Goal: Information Seeking & Learning: Learn about a topic

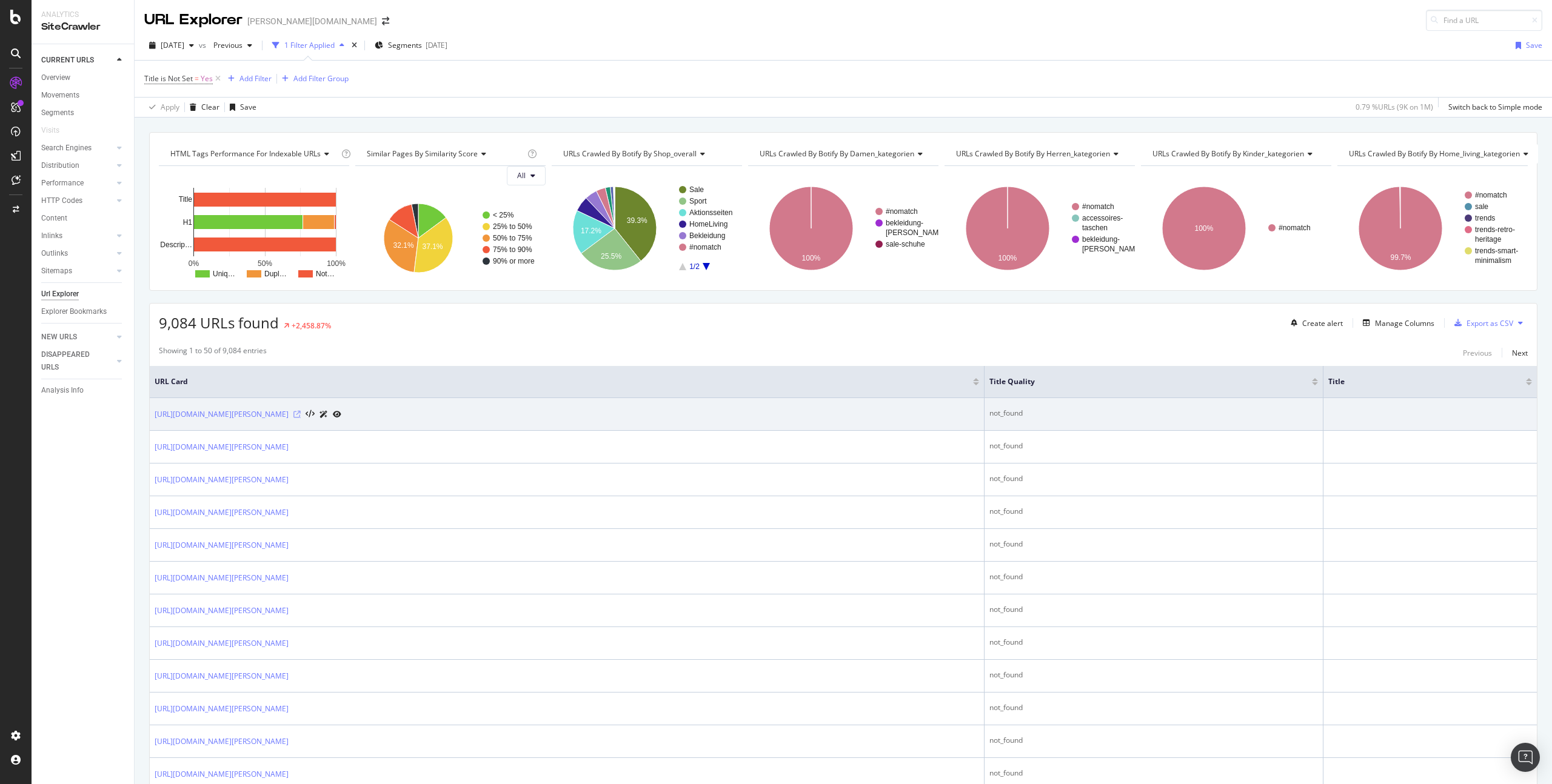
click at [301, 413] on icon at bounding box center [297, 414] width 7 height 7
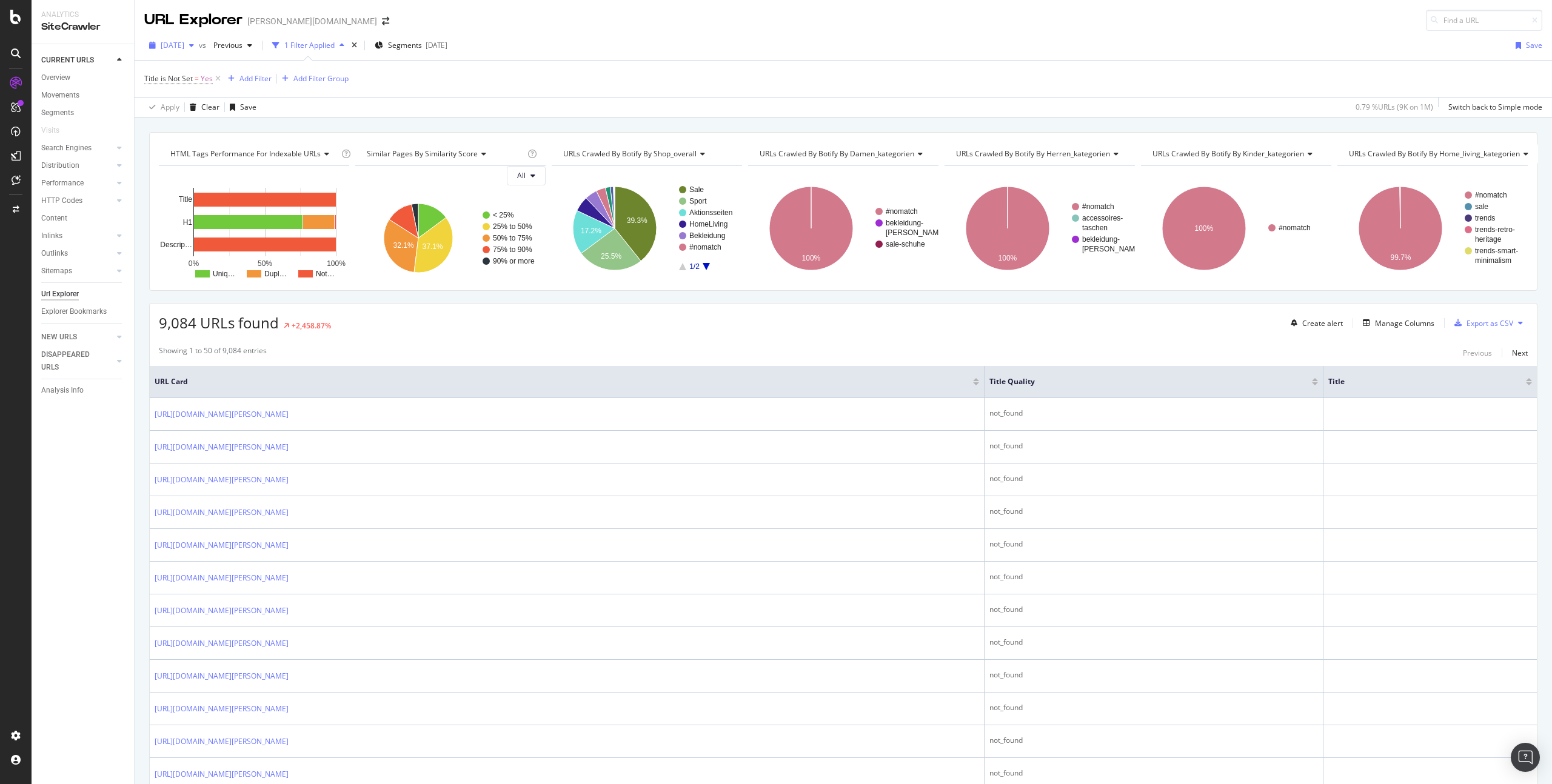
click at [184, 50] on span "[DATE]" at bounding box center [173, 45] width 24 height 10
click at [474, 88] on div "Title is Not Set = Yes Add Filter Add Filter Group" at bounding box center [843, 79] width 1398 height 36
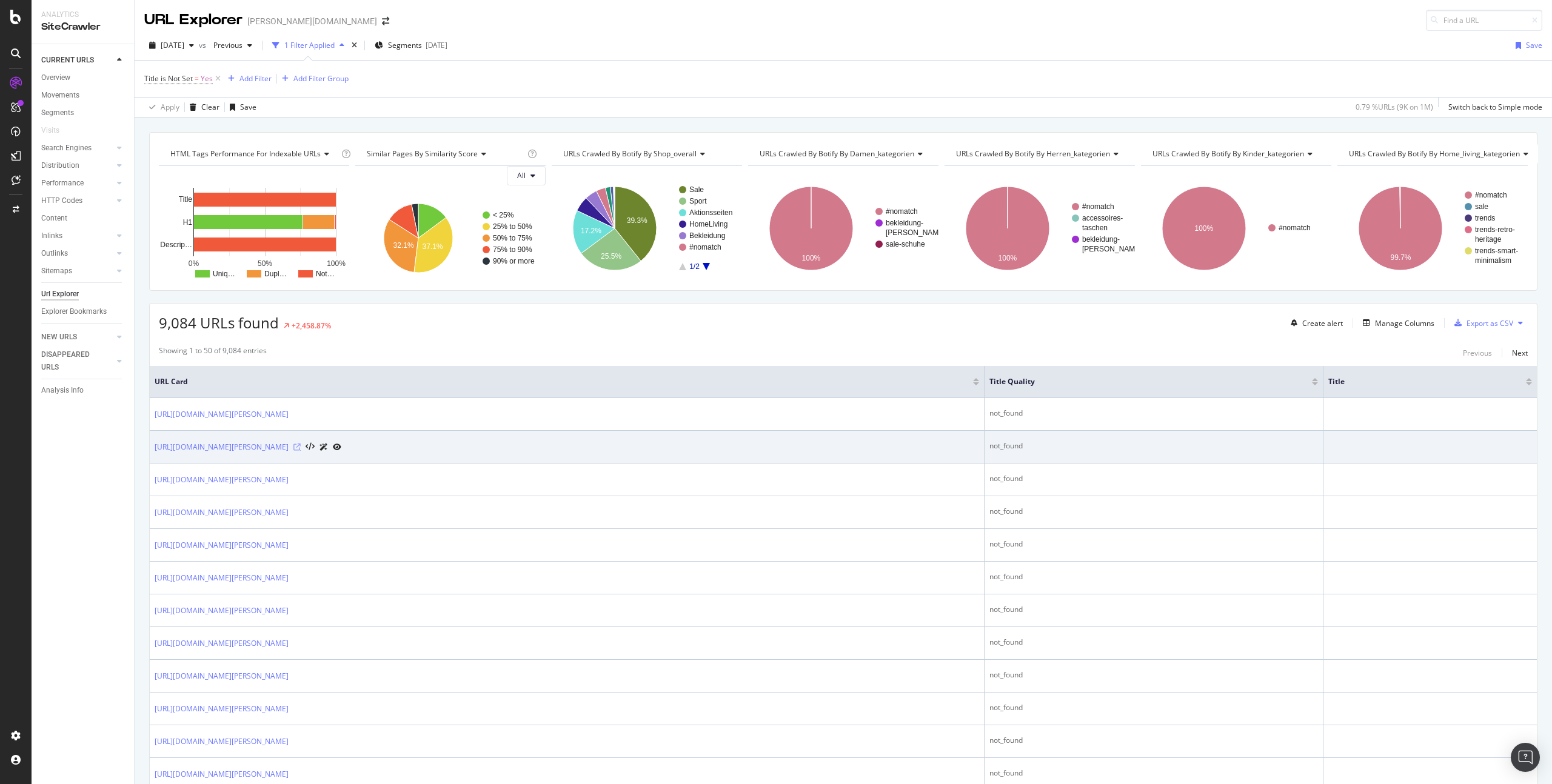
click at [301, 446] on icon at bounding box center [297, 447] width 7 height 7
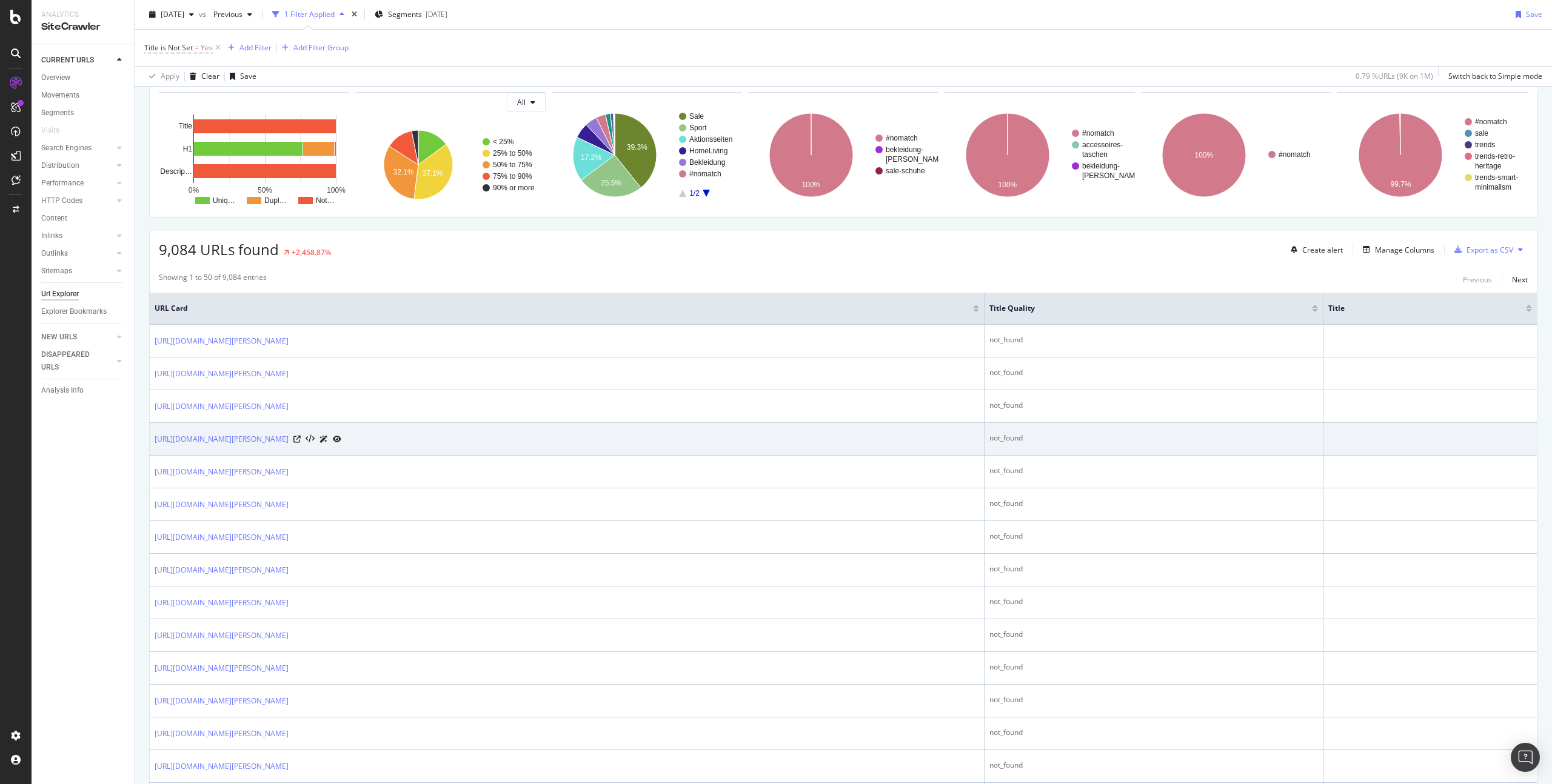
scroll to position [245, 0]
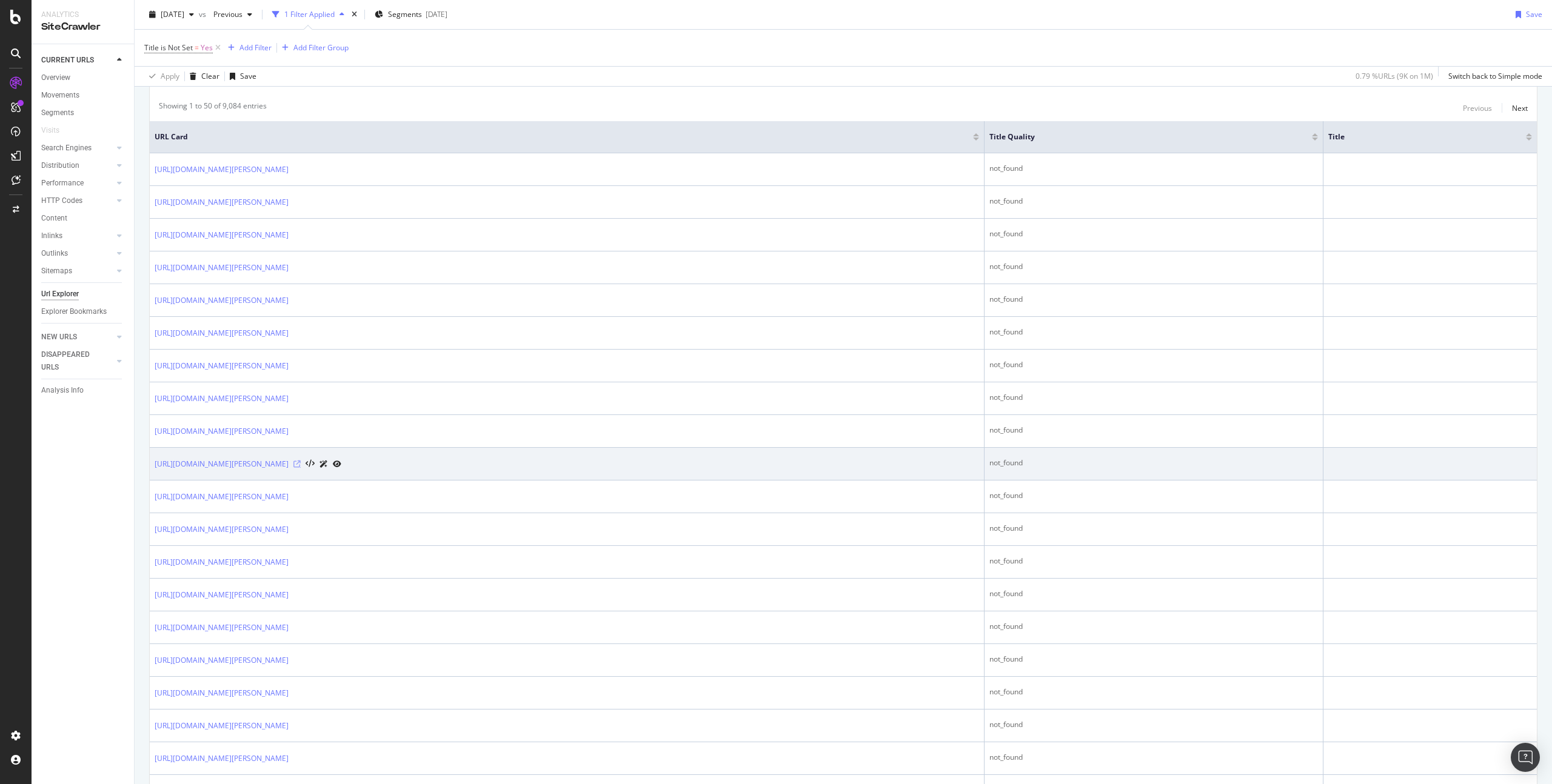
click at [301, 464] on icon at bounding box center [297, 464] width 7 height 7
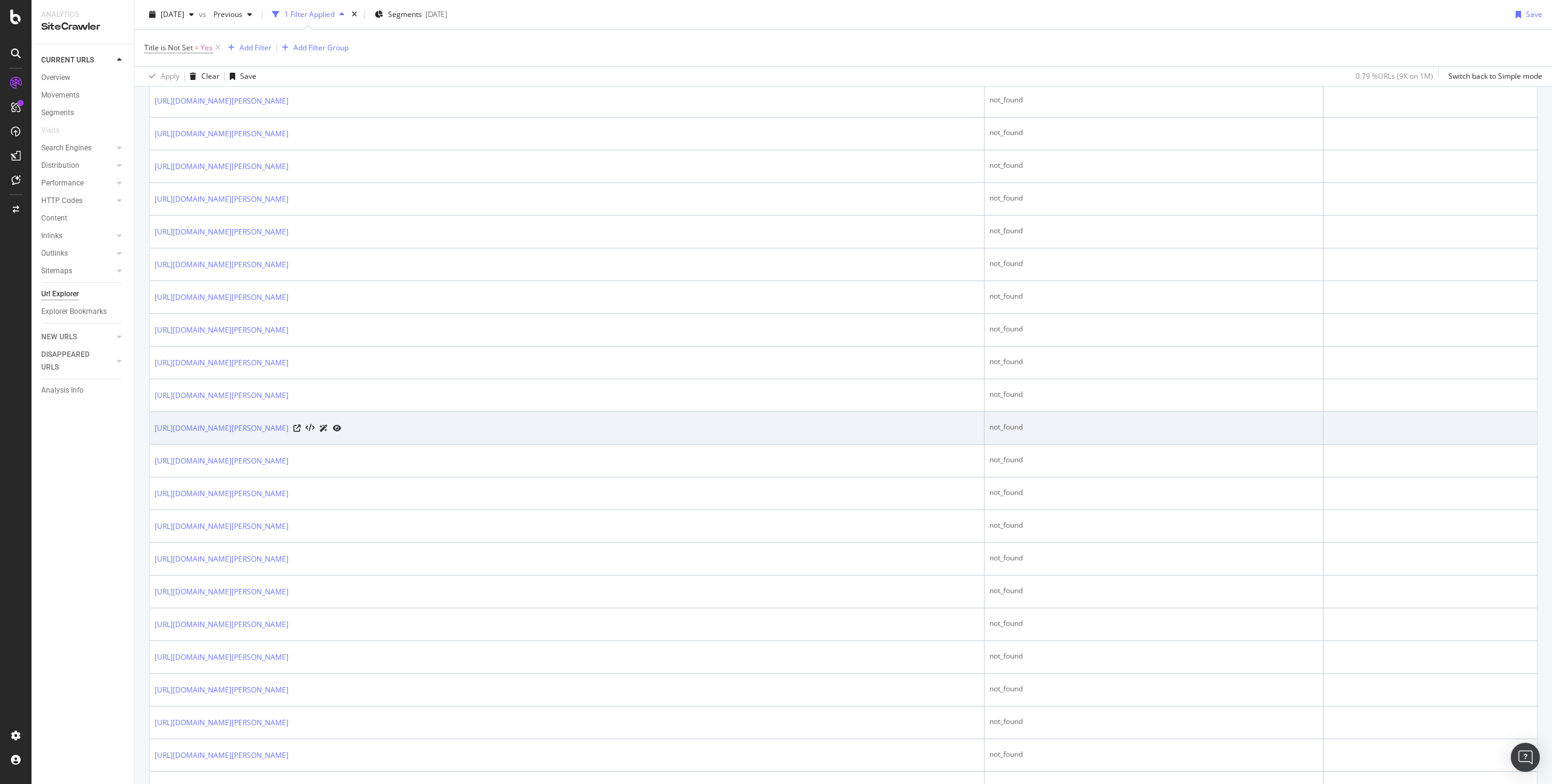
scroll to position [640, 0]
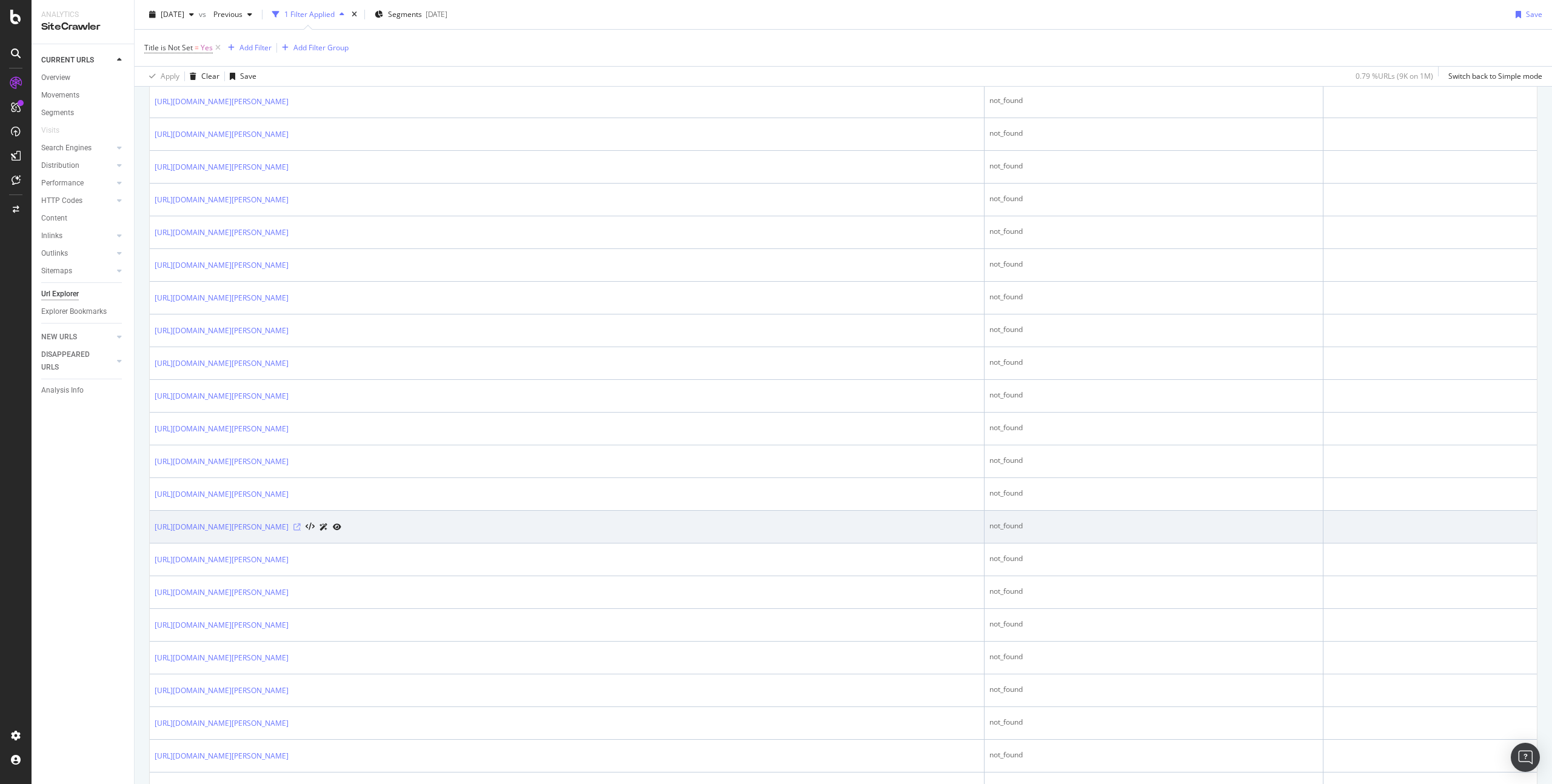
click at [301, 527] on icon at bounding box center [297, 527] width 7 height 7
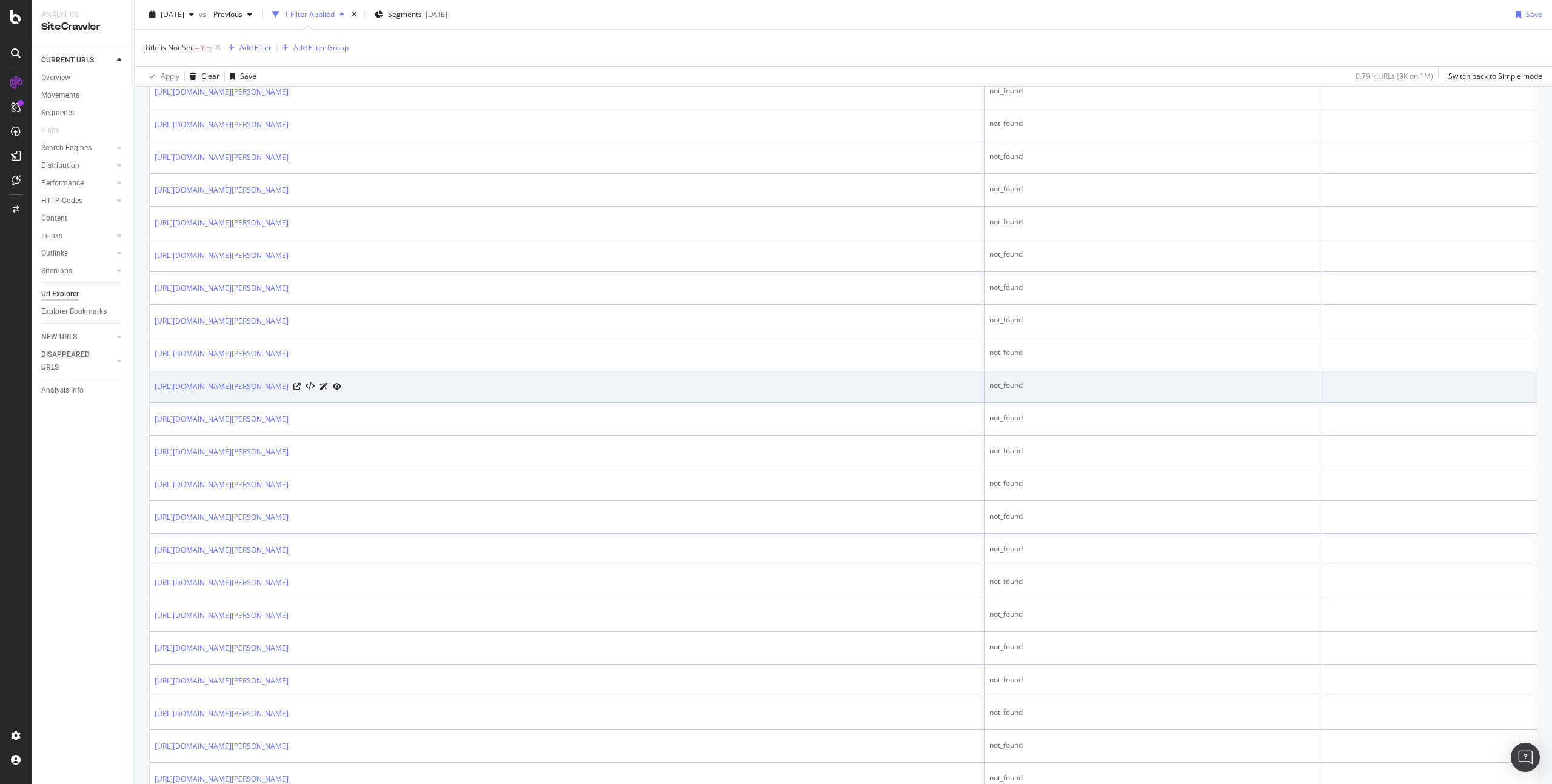
scroll to position [1043, 0]
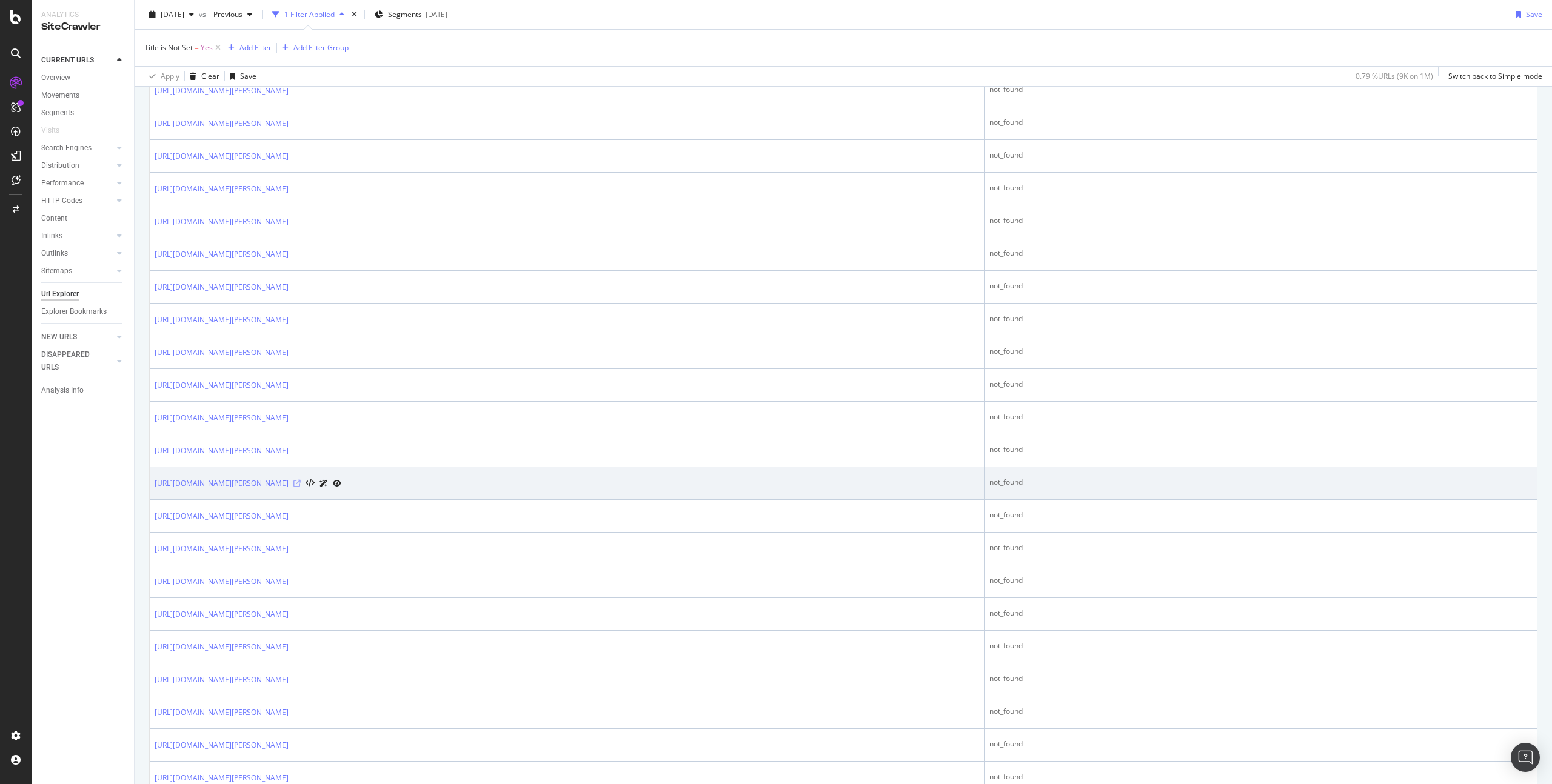
click at [301, 485] on icon at bounding box center [297, 483] width 7 height 7
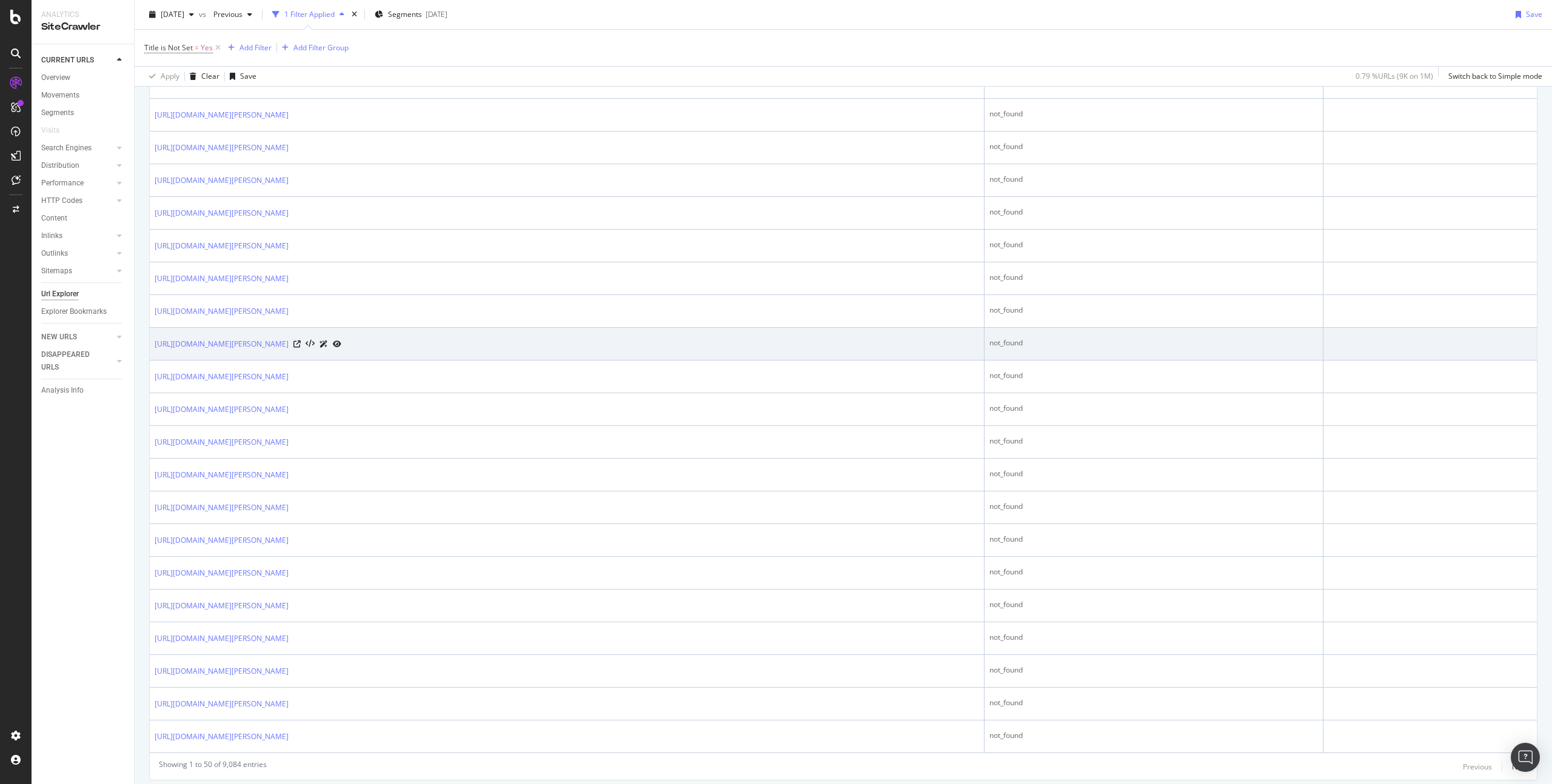
scroll to position [1320, 0]
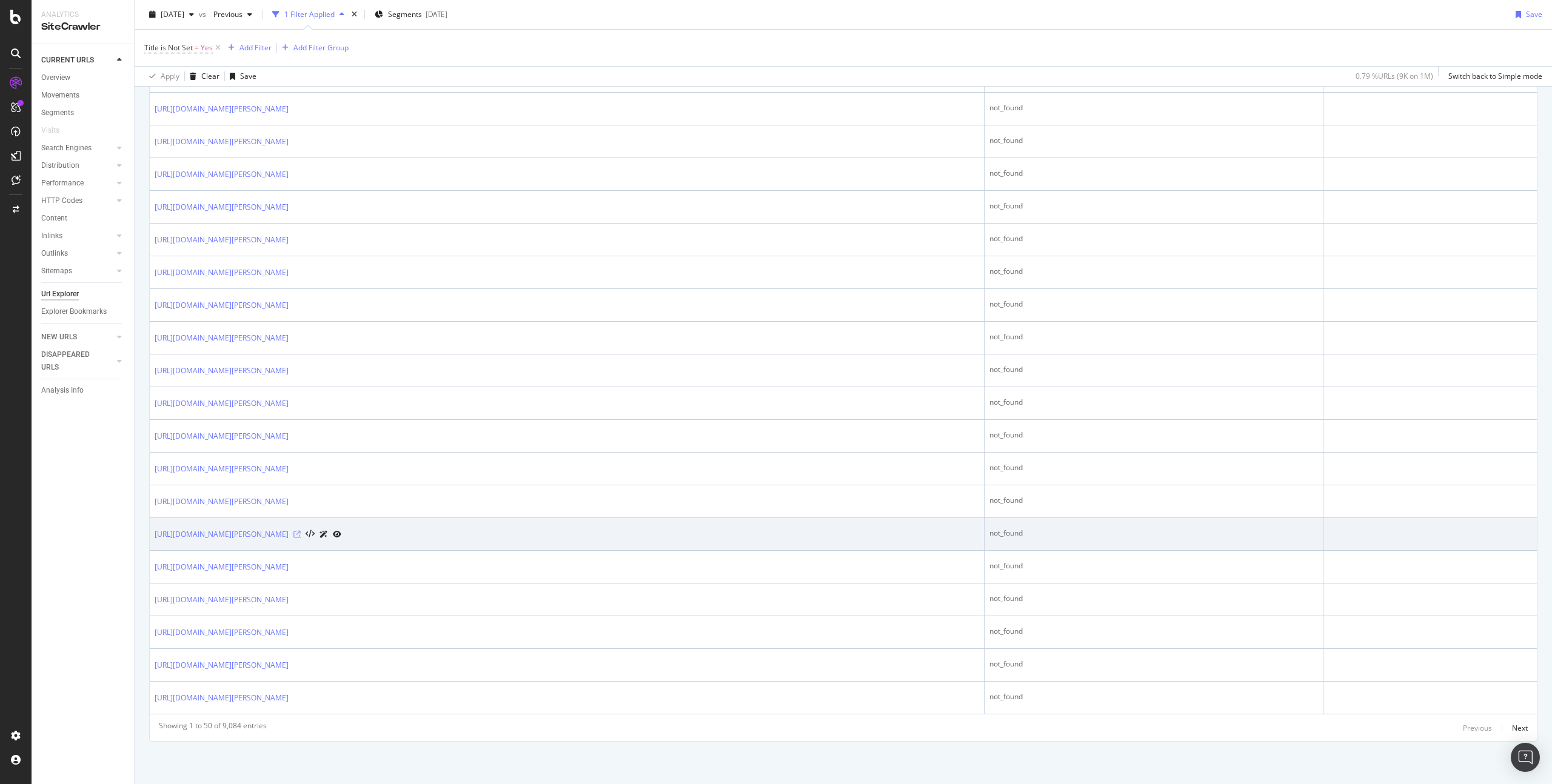
click at [301, 533] on icon at bounding box center [297, 534] width 7 height 7
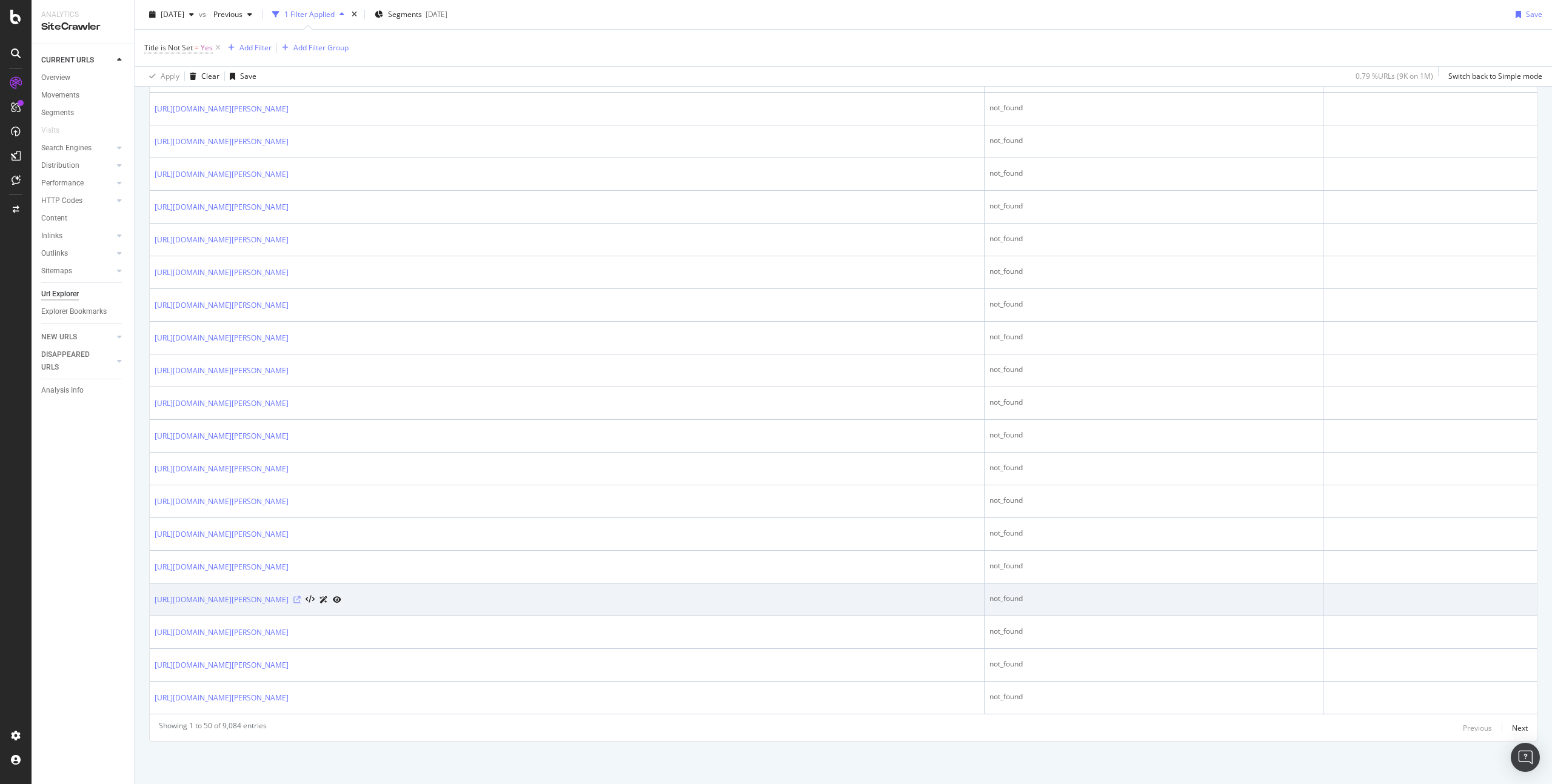
click at [301, 601] on icon at bounding box center [297, 600] width 7 height 7
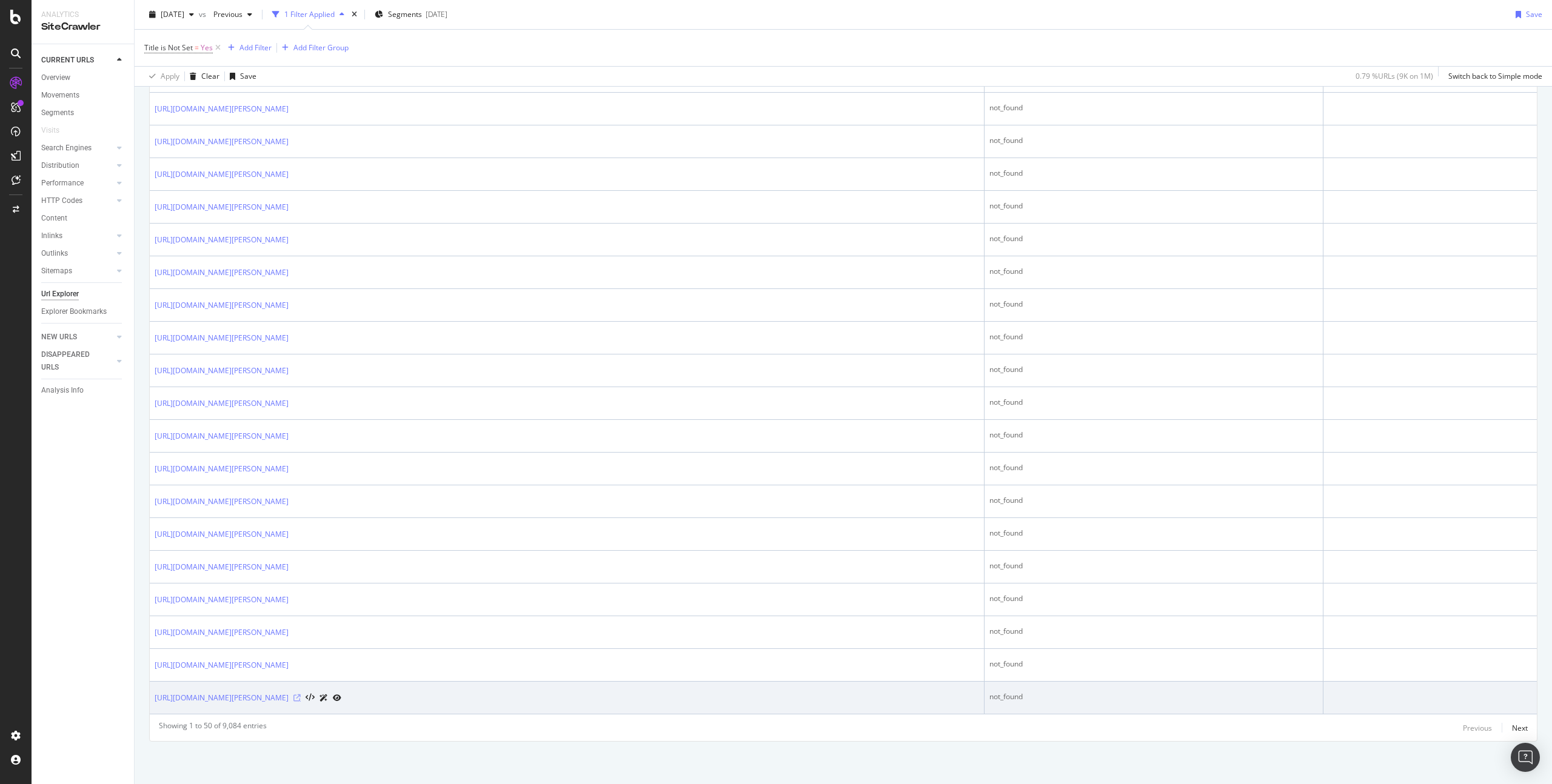
click at [301, 701] on icon at bounding box center [297, 698] width 7 height 7
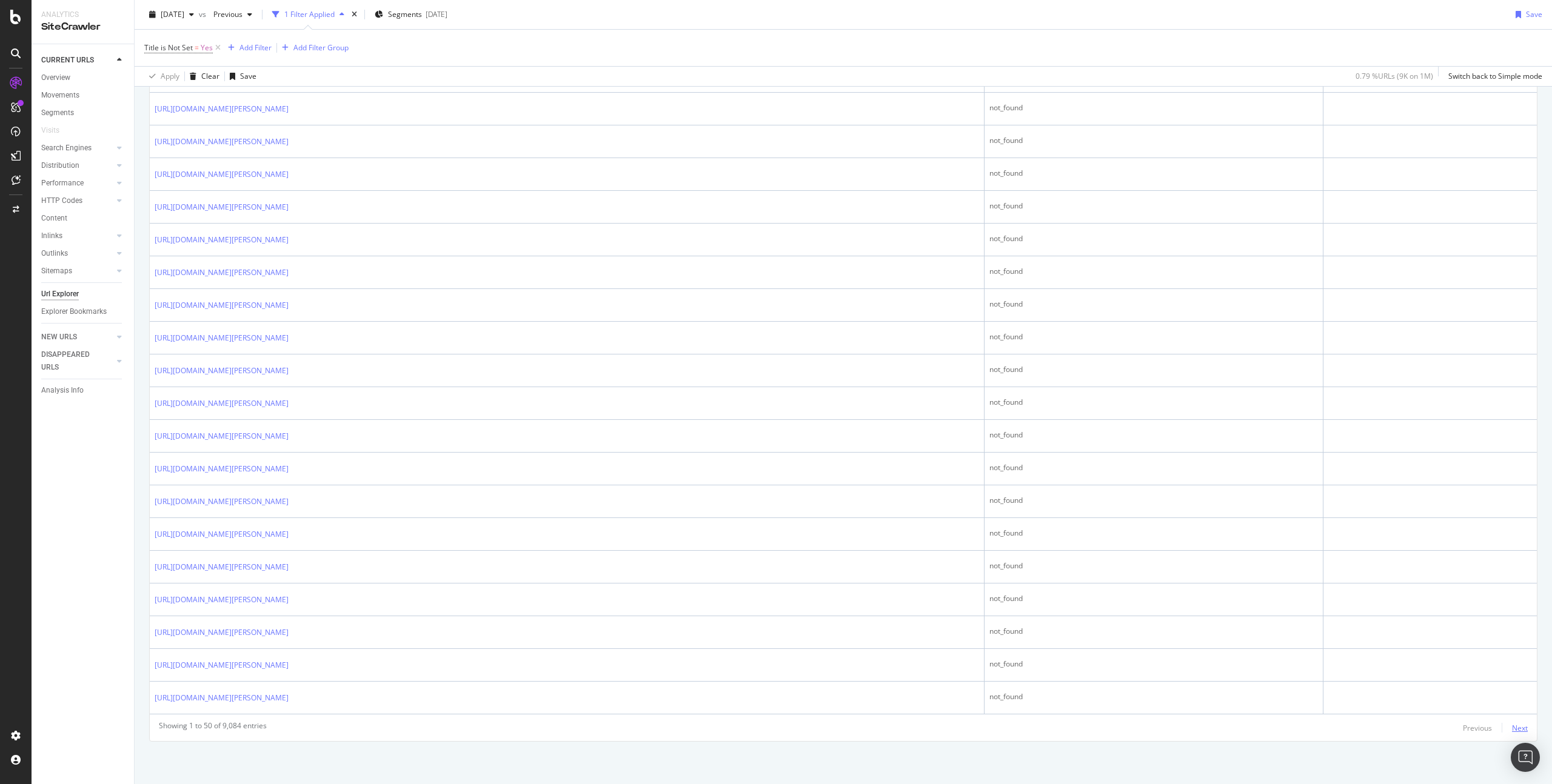
click at [1512, 724] on div "Next" at bounding box center [1520, 728] width 16 height 10
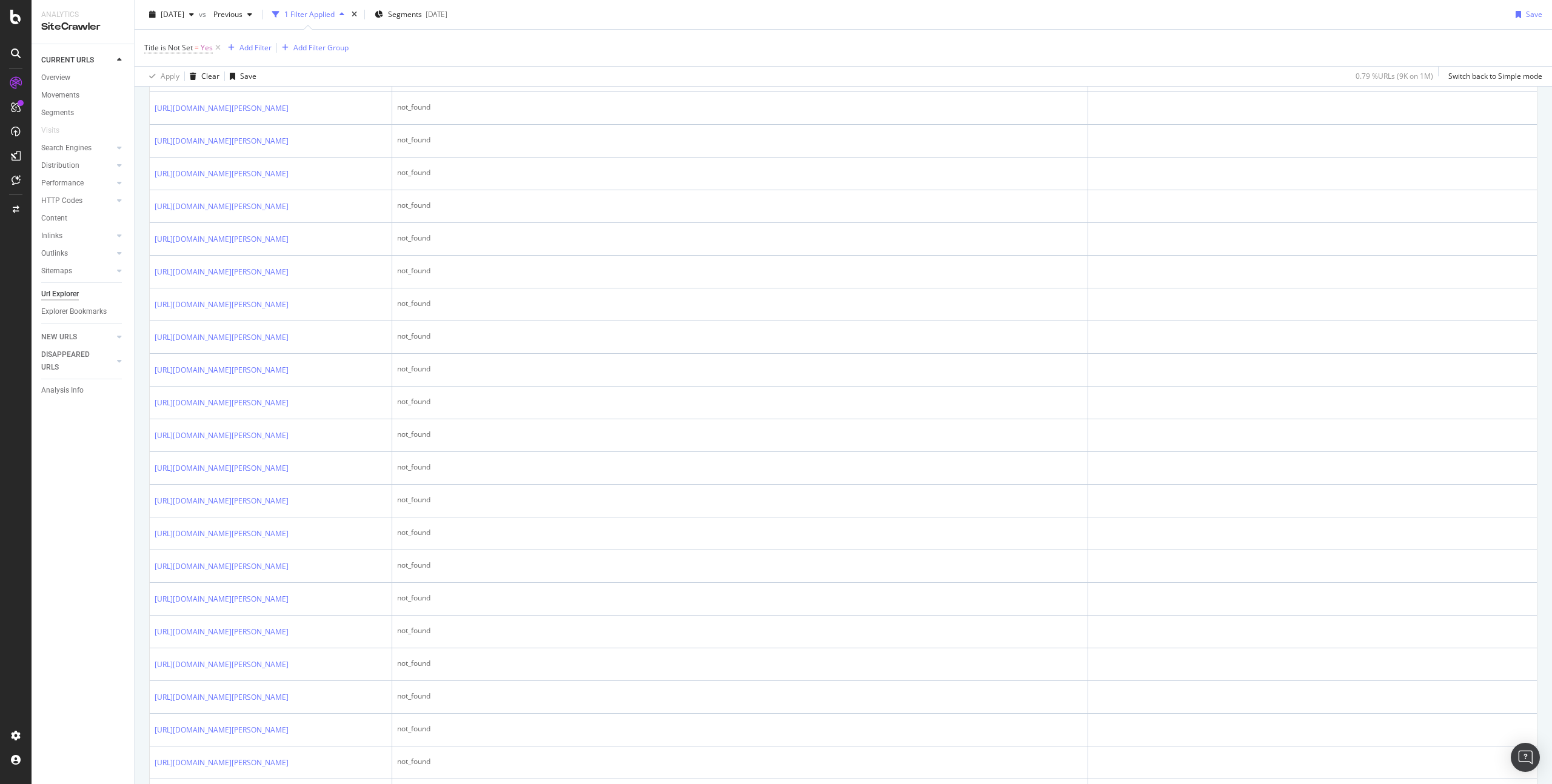
scroll to position [1351, 0]
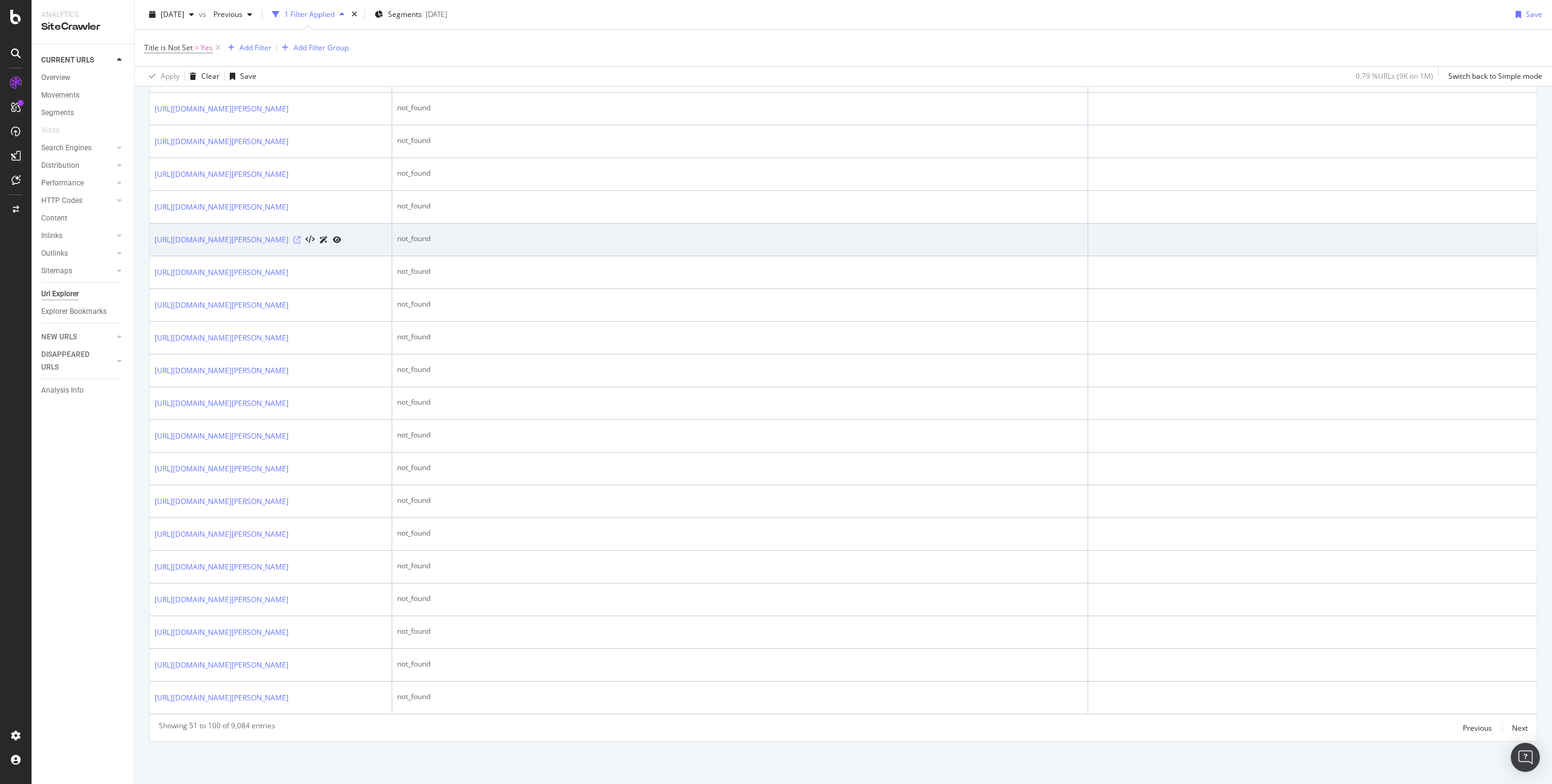
click at [301, 243] on icon at bounding box center [297, 240] width 7 height 7
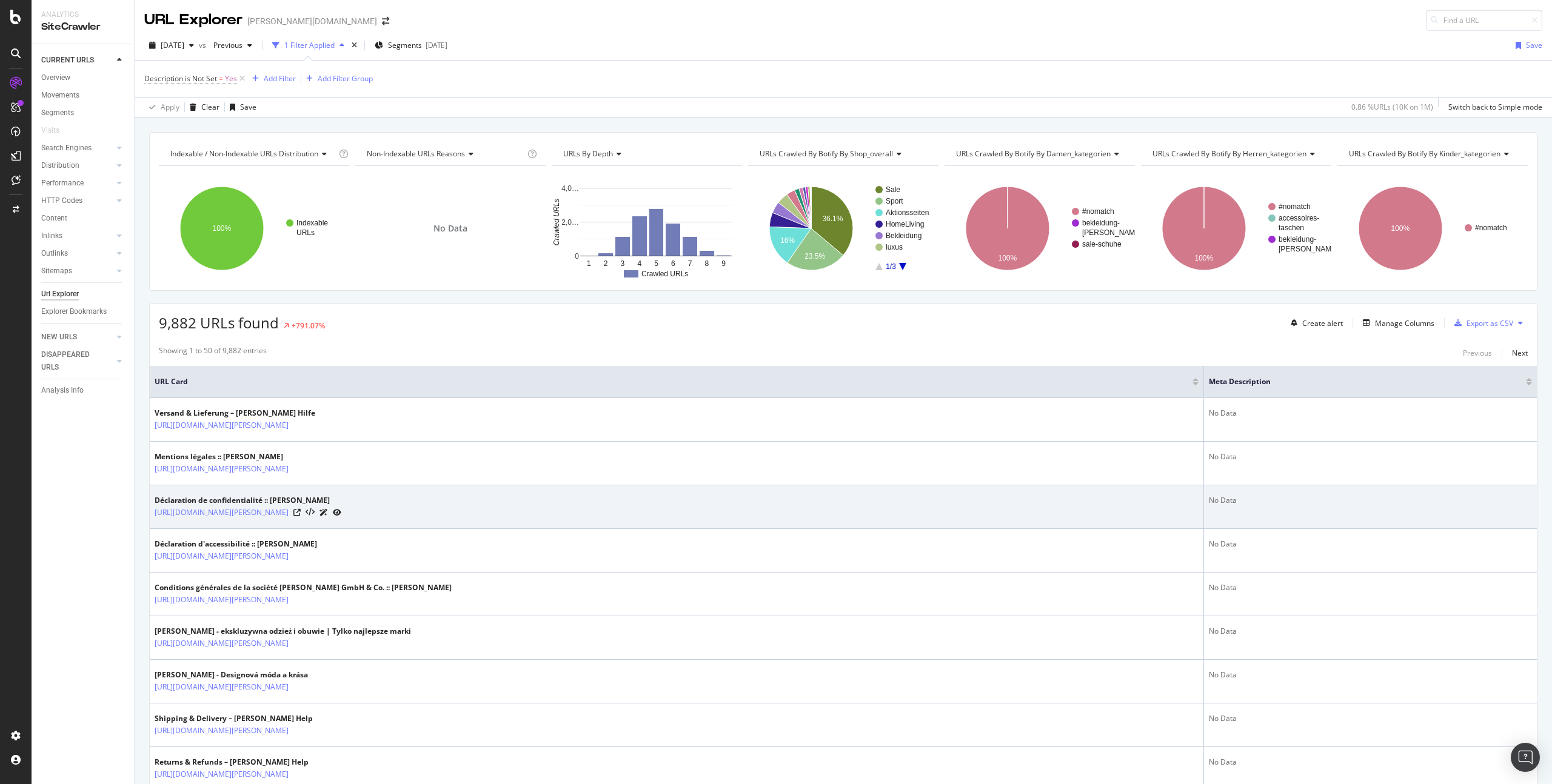
scroll to position [413, 0]
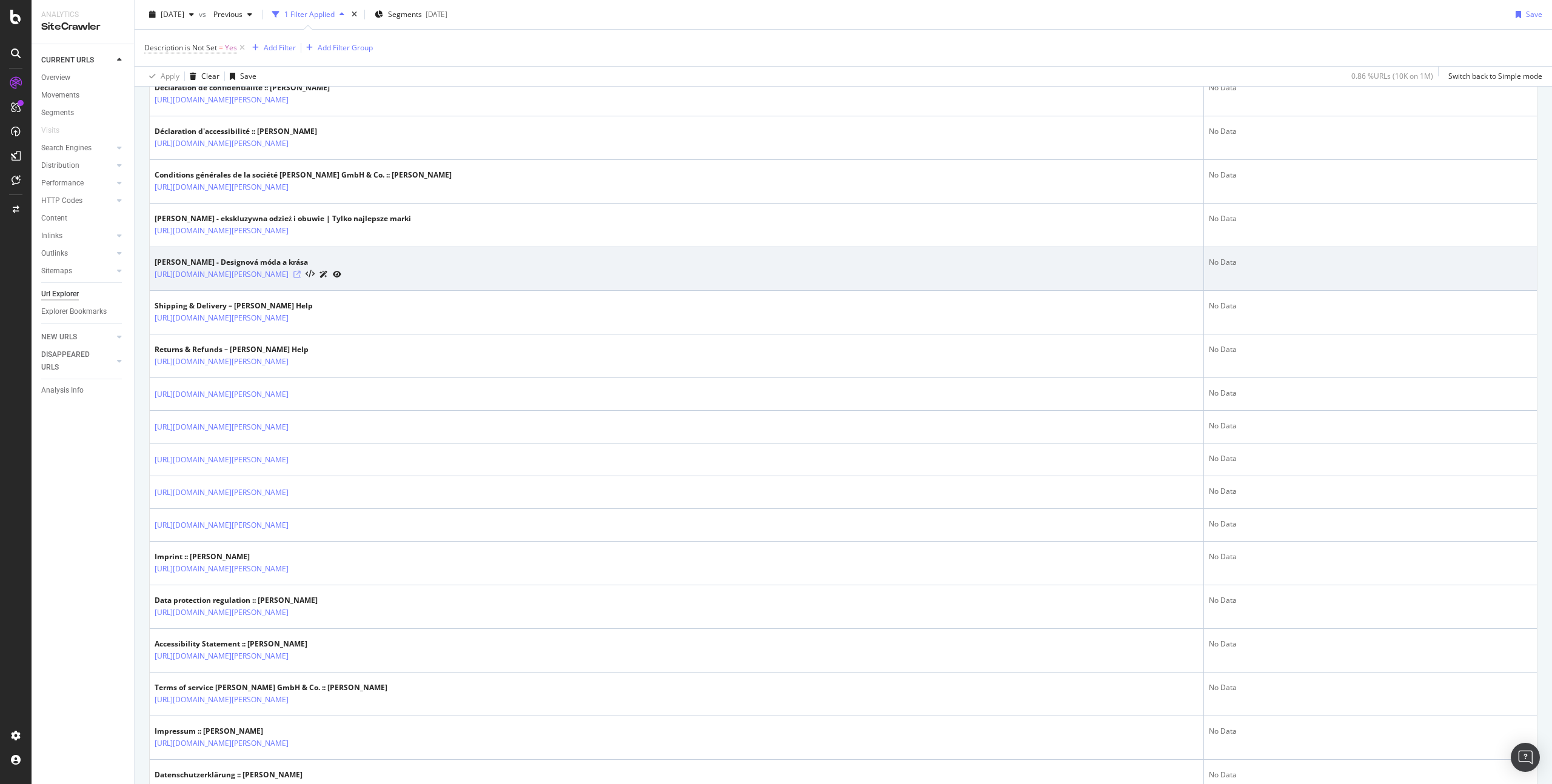
click at [293, 275] on icon at bounding box center [297, 274] width 7 height 7
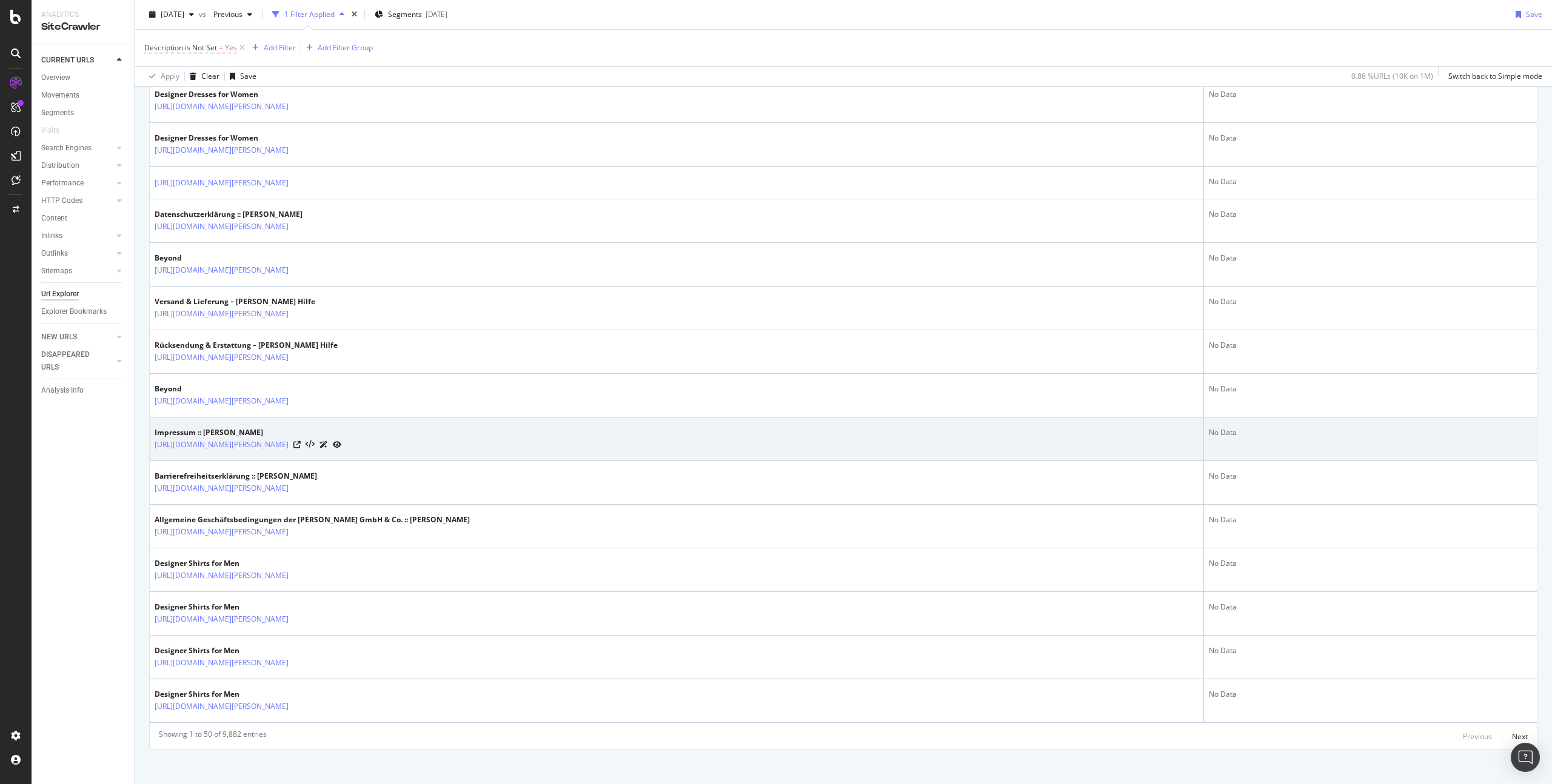
scroll to position [1734, 0]
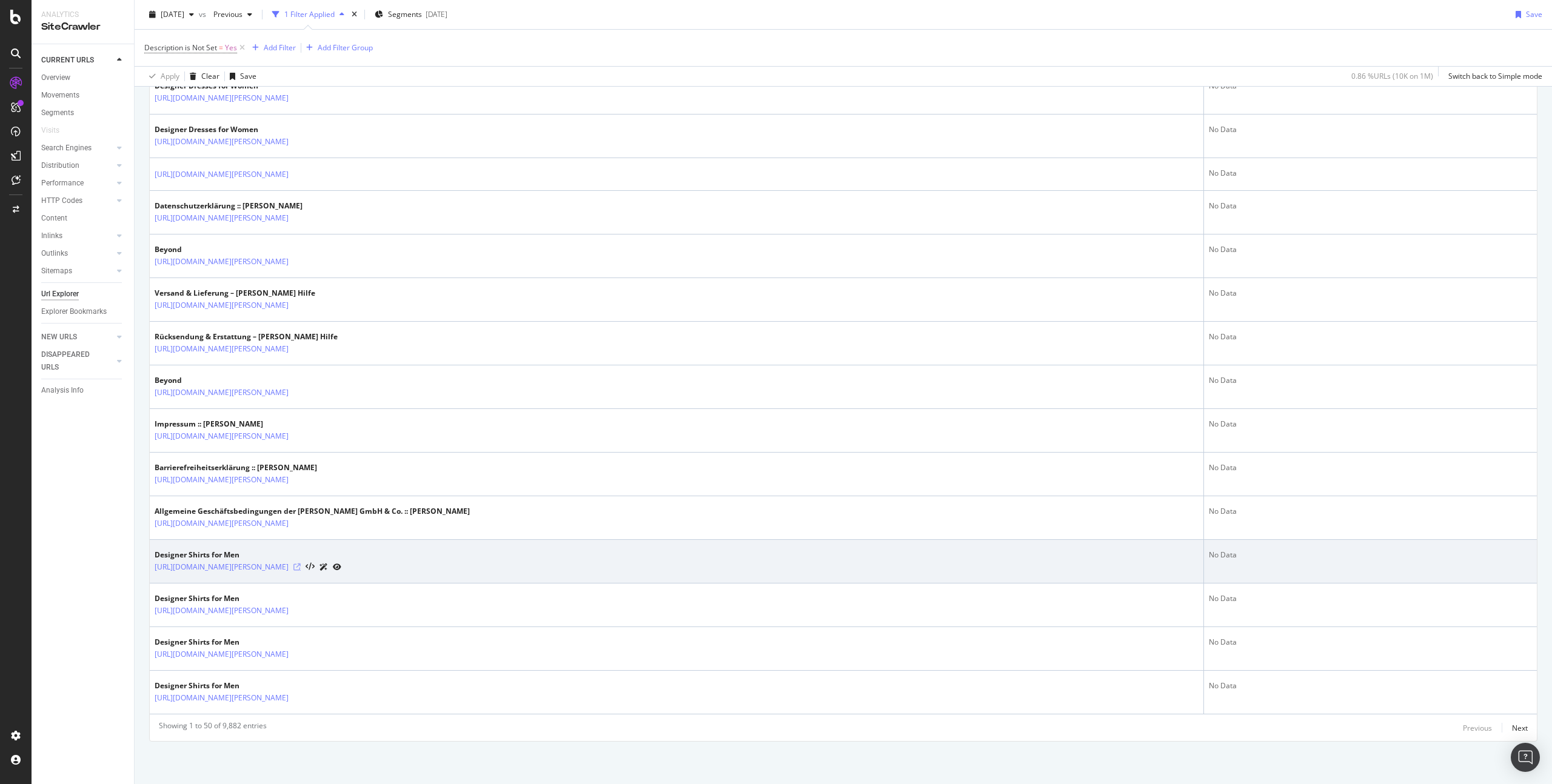
click at [301, 565] on icon at bounding box center [297, 567] width 7 height 7
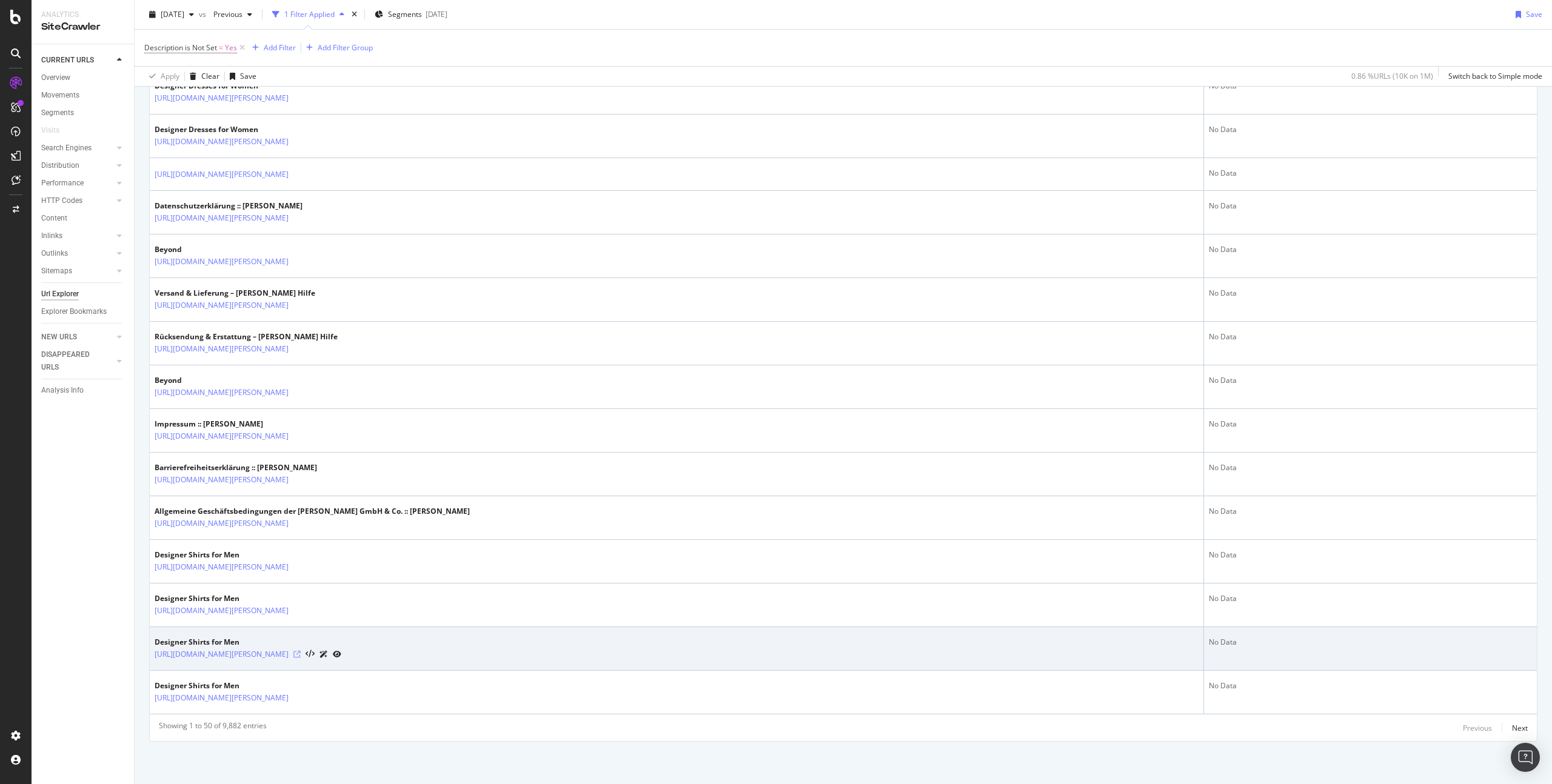
click at [301, 656] on icon at bounding box center [297, 655] width 7 height 7
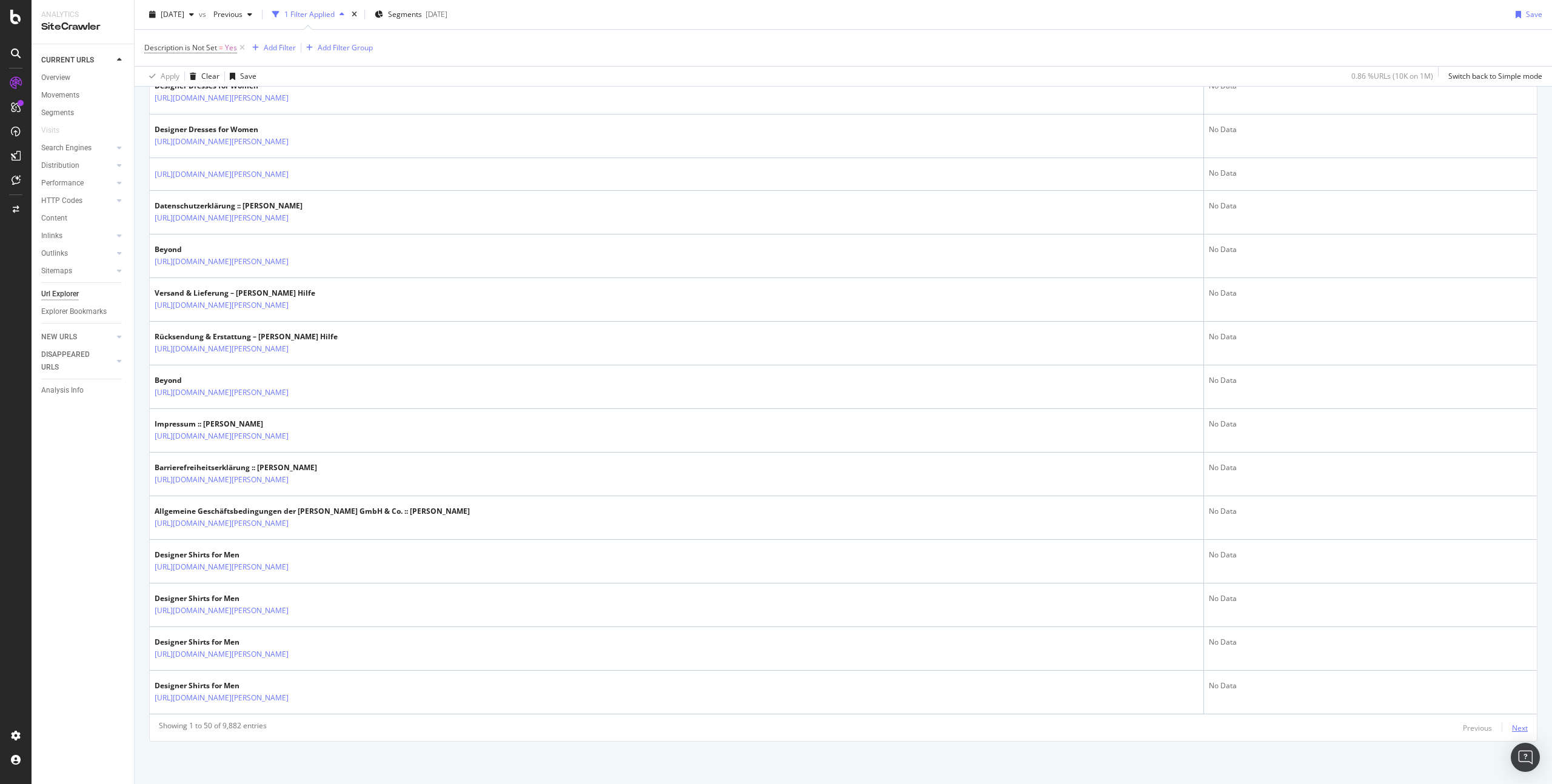
click at [1512, 727] on div "Next" at bounding box center [1520, 728] width 16 height 10
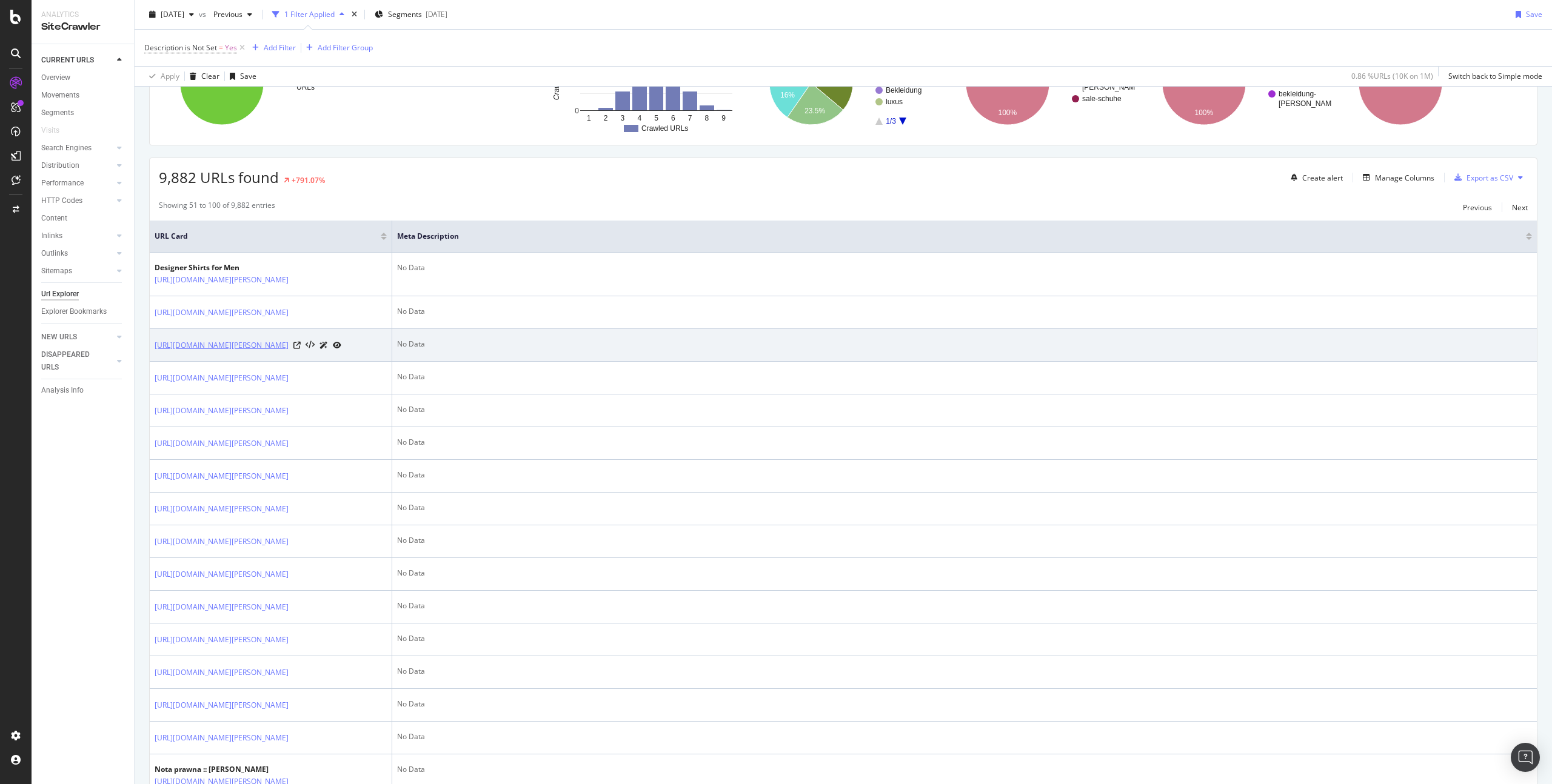
scroll to position [394, 0]
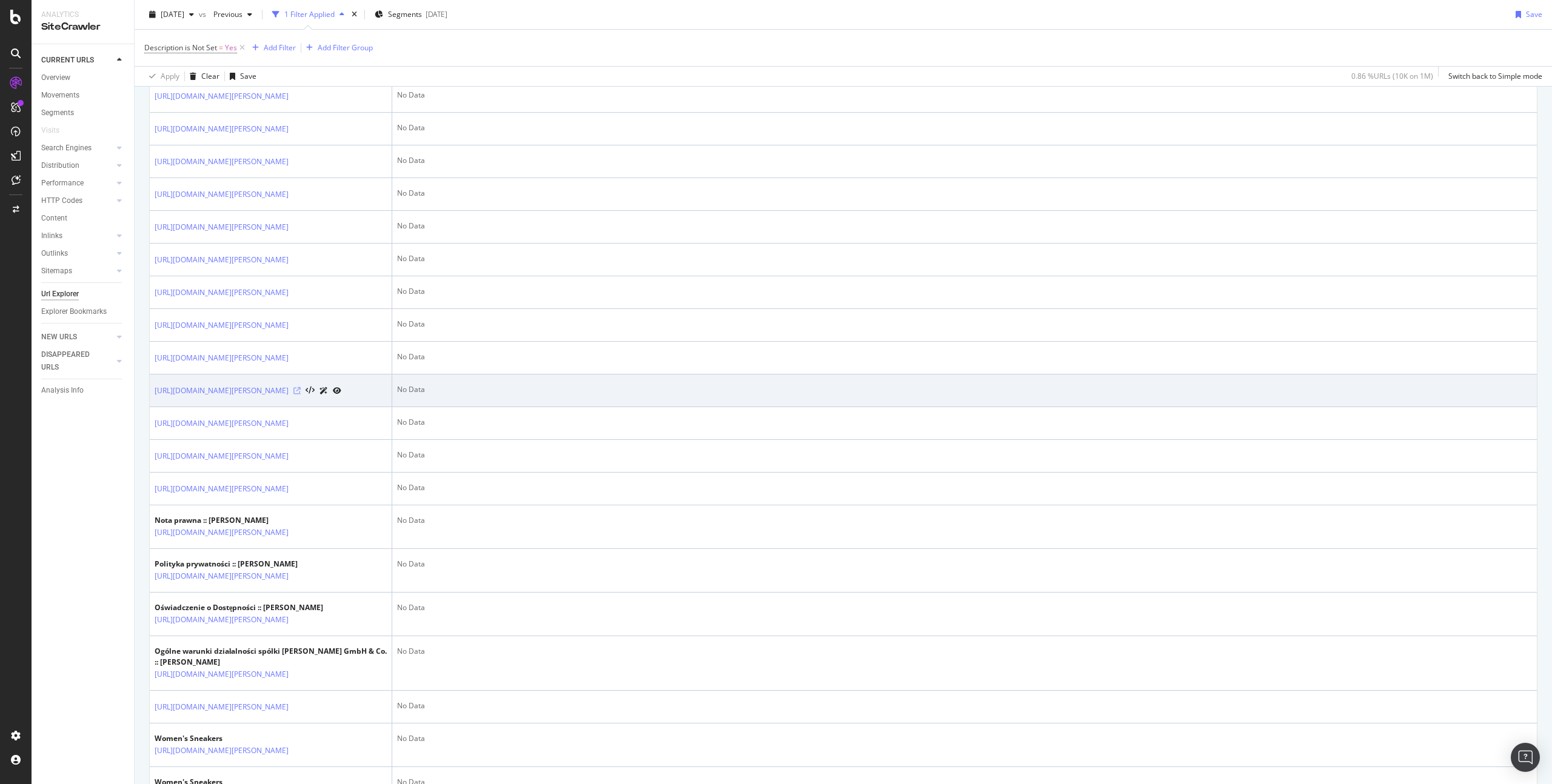
click at [301, 394] on icon at bounding box center [297, 391] width 7 height 7
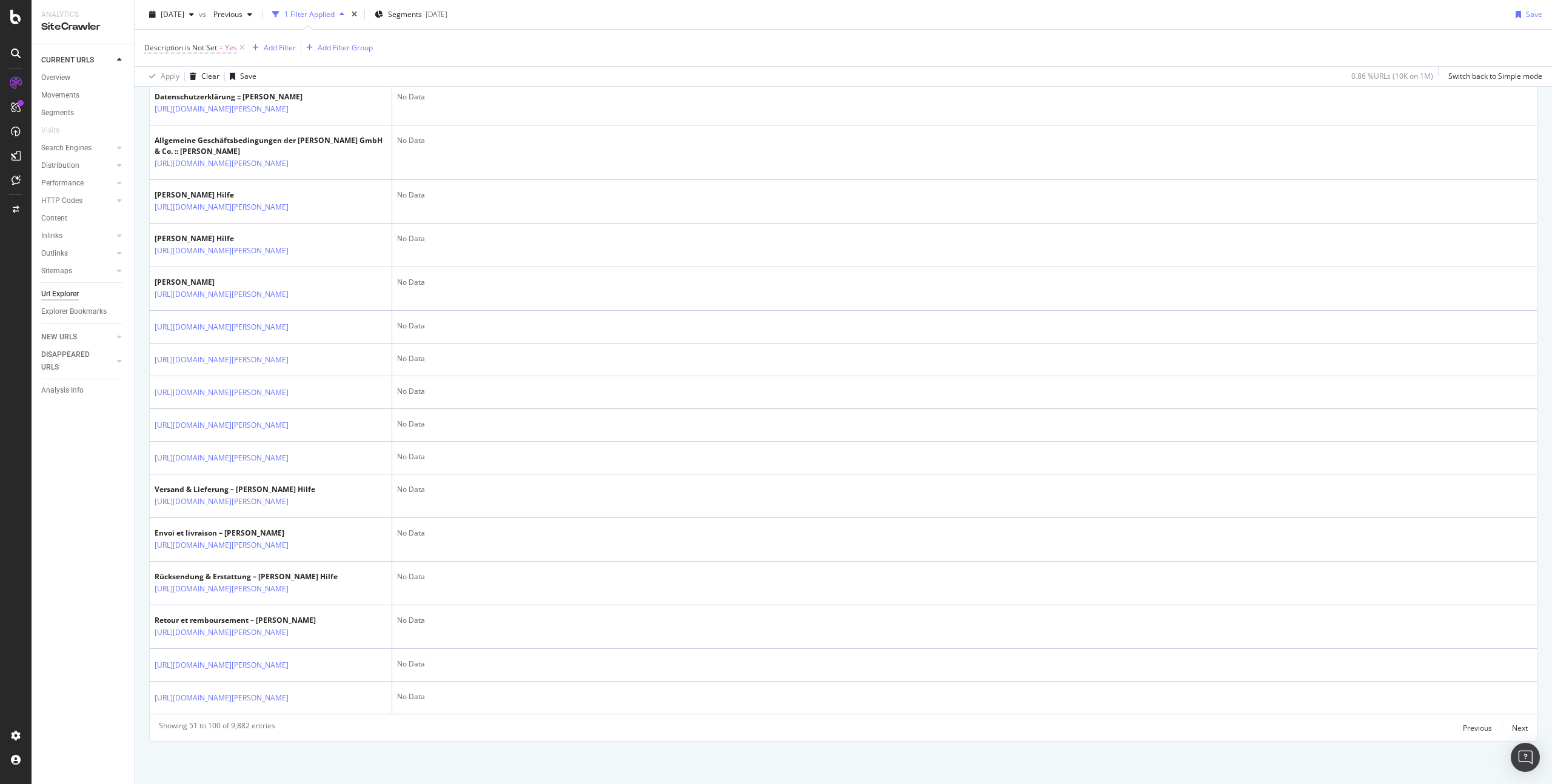
scroll to position [1874, 0]
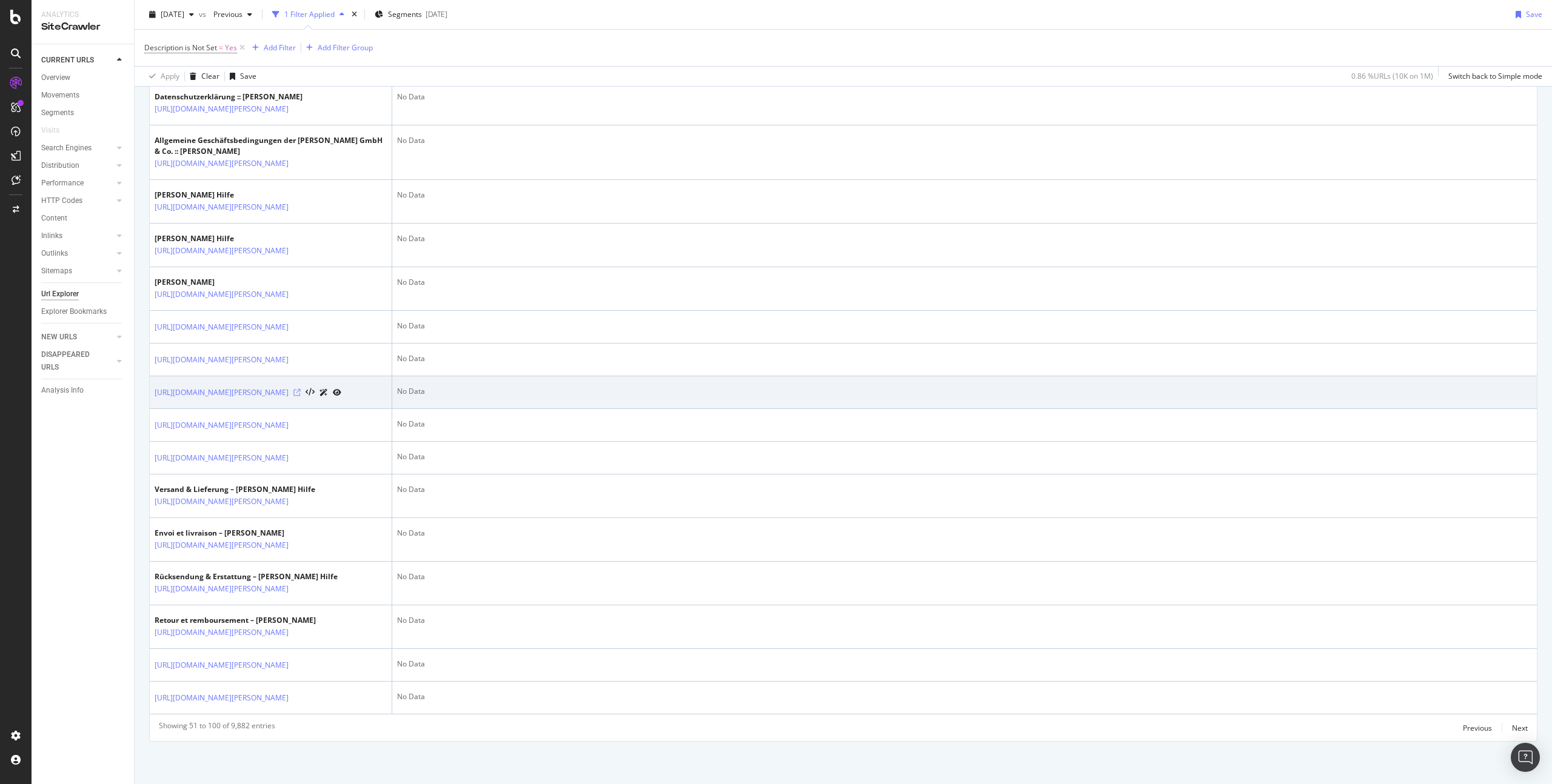
click at [301, 397] on icon at bounding box center [297, 392] width 7 height 7
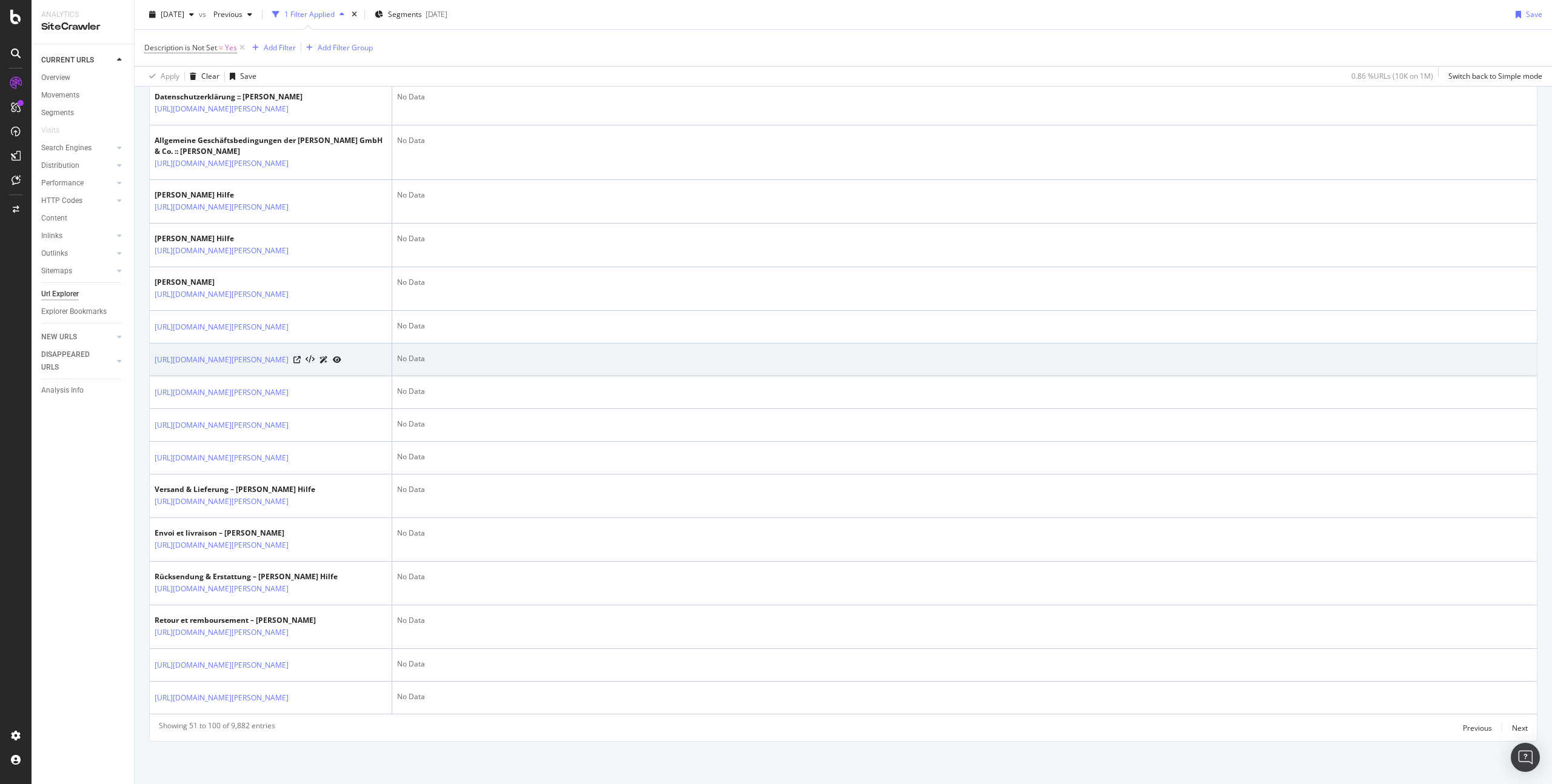
scroll to position [2130, 0]
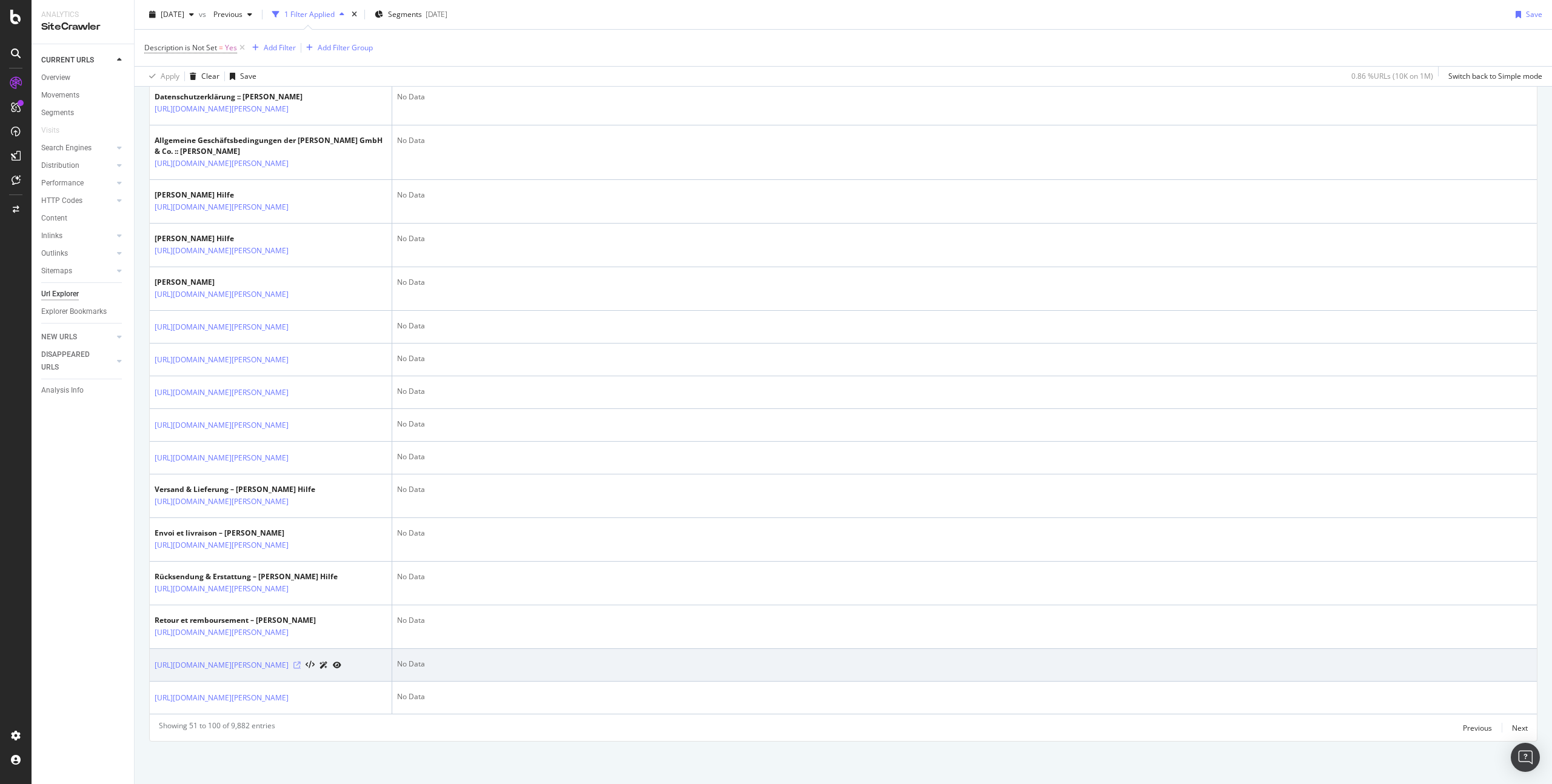
click at [301, 662] on icon at bounding box center [297, 665] width 7 height 7
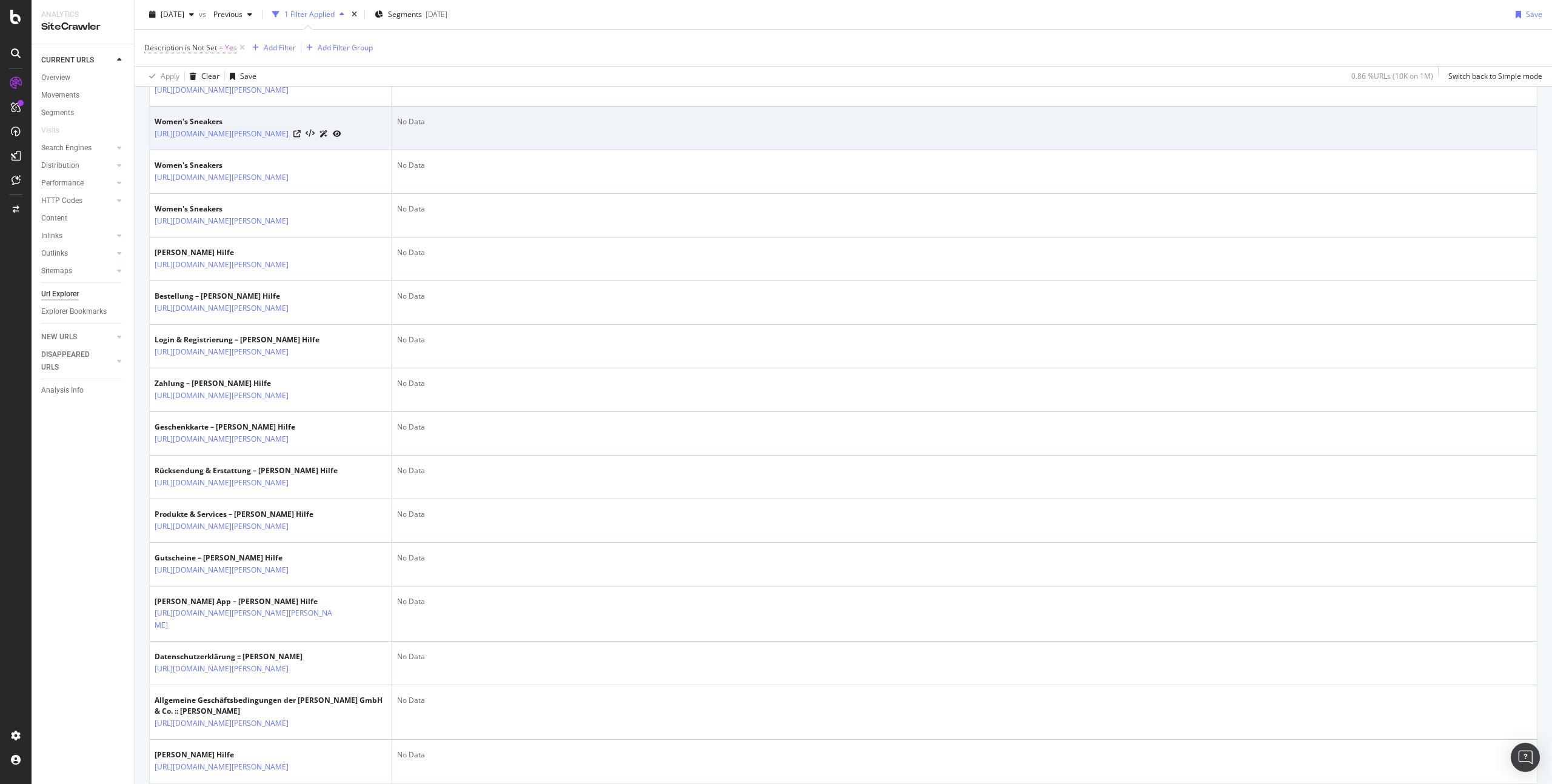
scroll to position [0, 0]
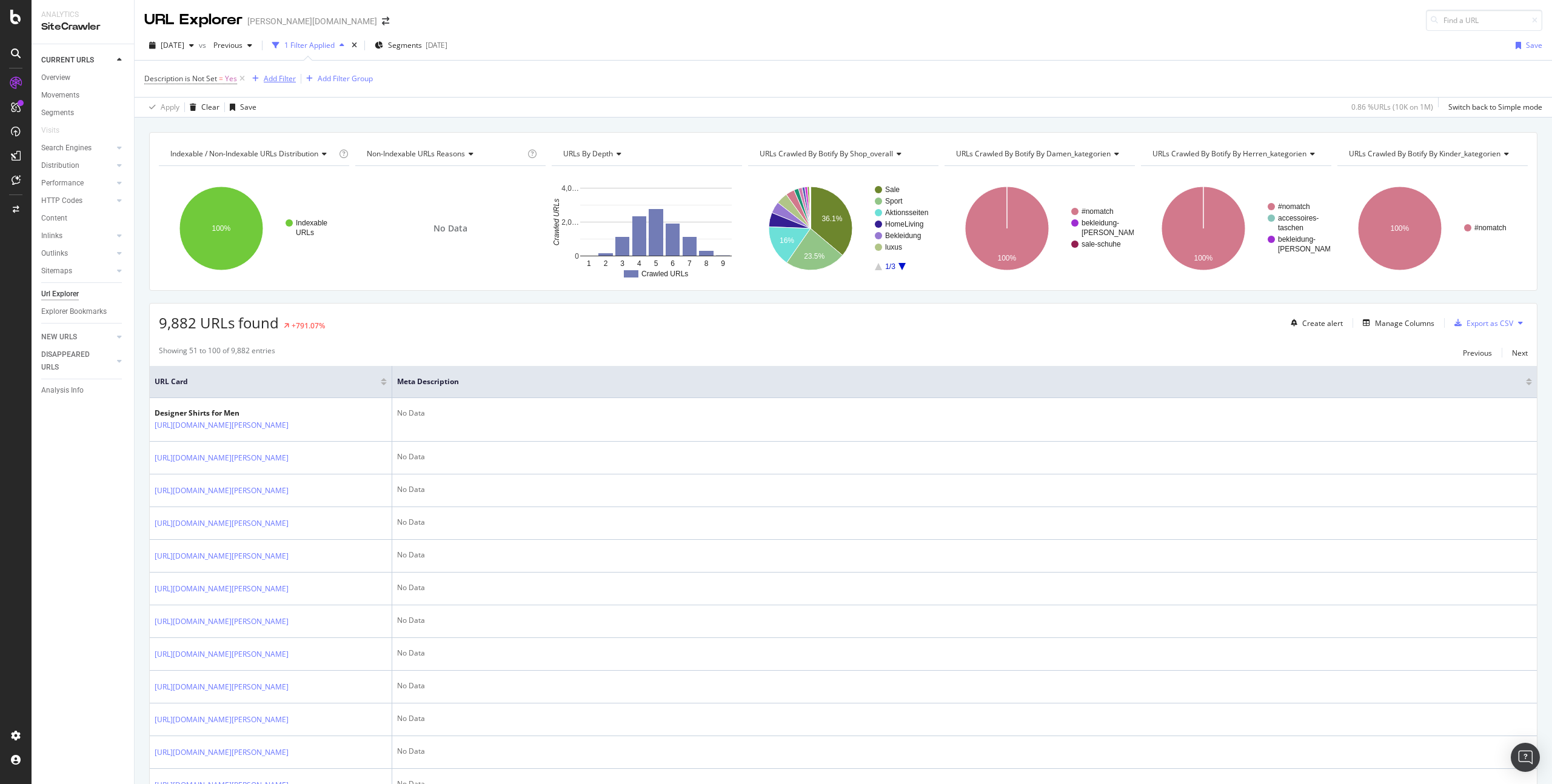
click at [283, 77] on div "Add Filter" at bounding box center [280, 78] width 32 height 10
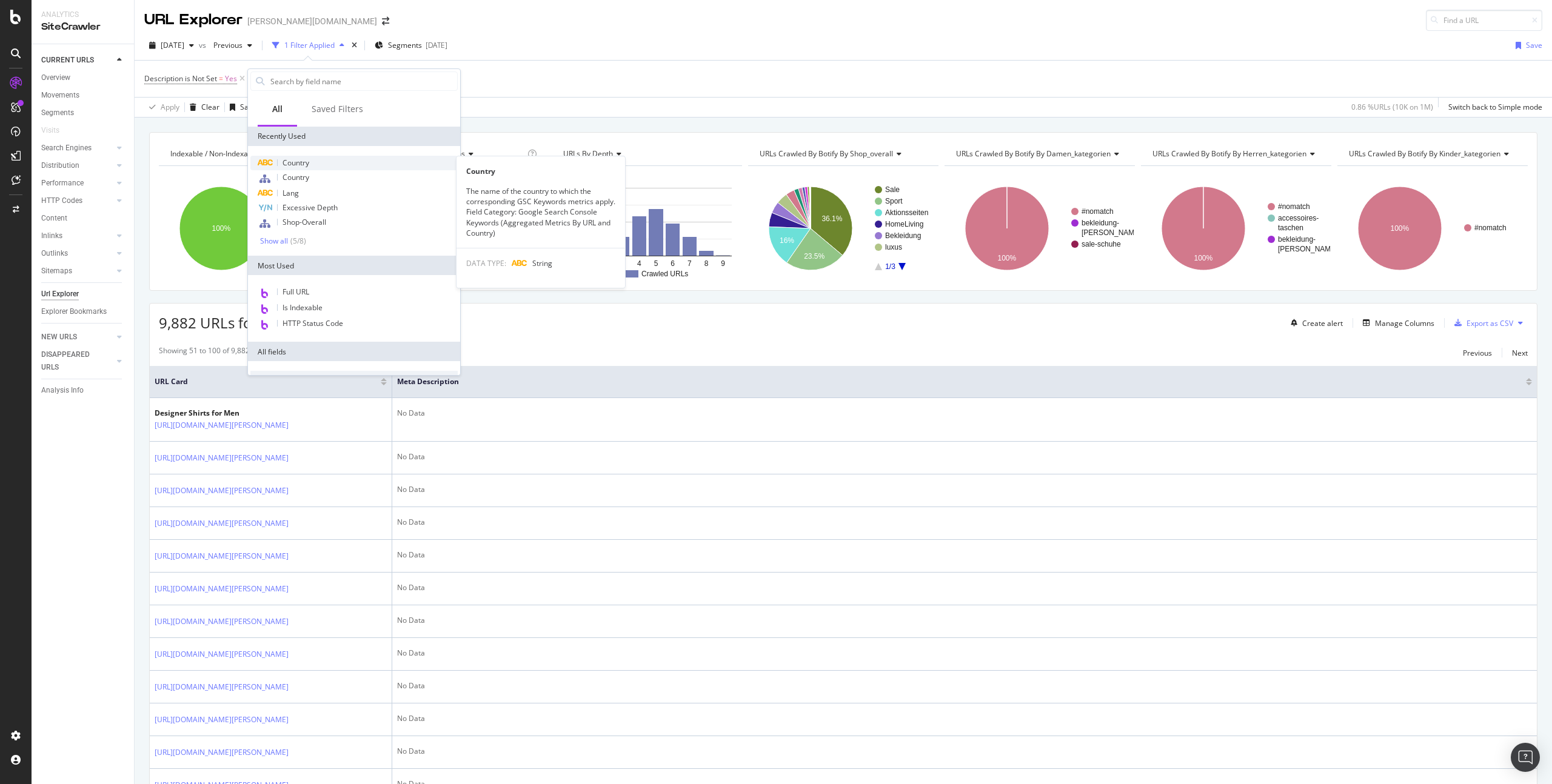
click at [332, 160] on div "Country" at bounding box center [354, 163] width 207 height 15
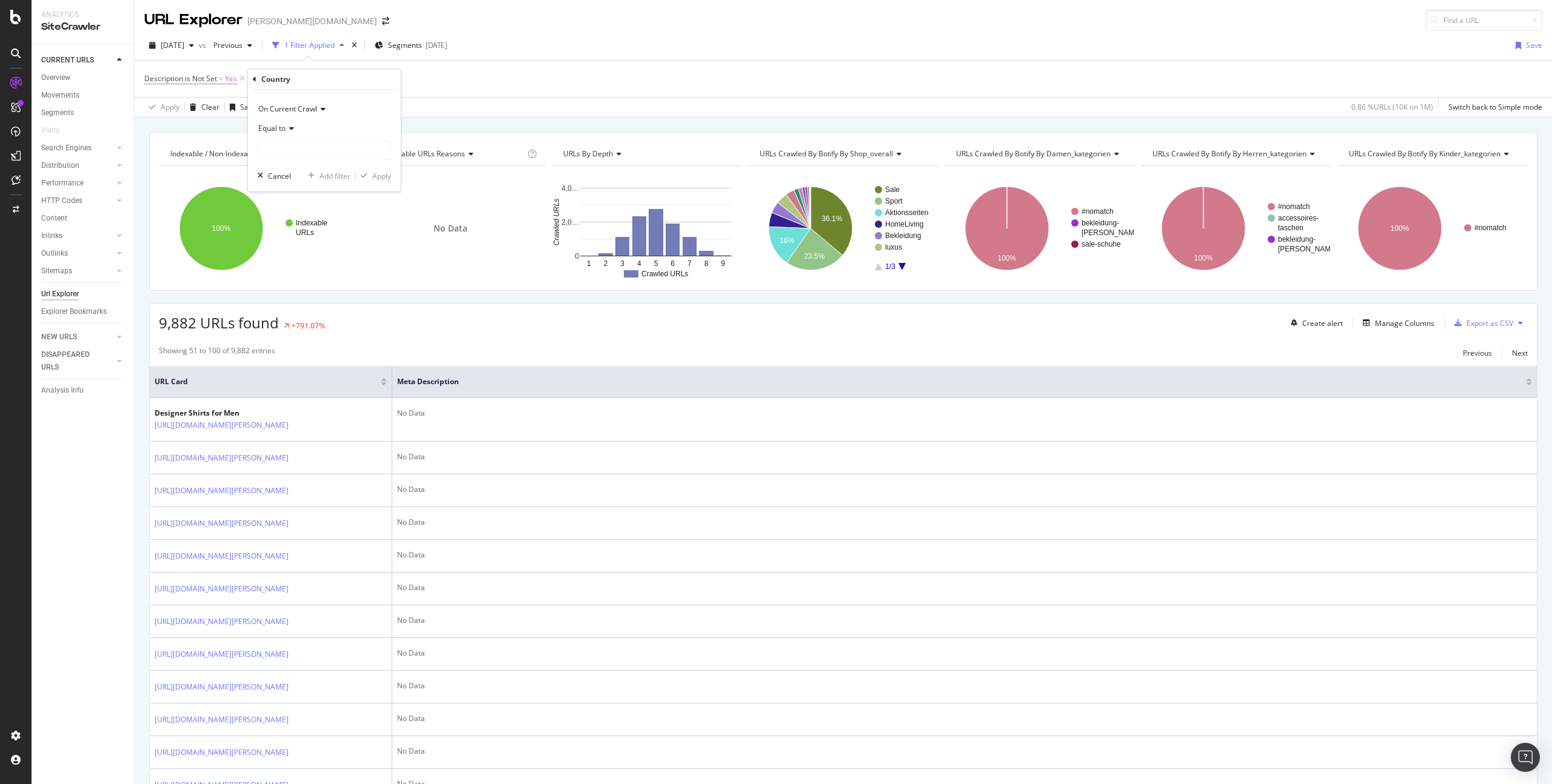
click at [288, 131] on icon at bounding box center [290, 128] width 8 height 7
click at [313, 166] on div "Not equal to" at bounding box center [325, 169] width 129 height 16
click at [311, 159] on div at bounding box center [324, 150] width 134 height 20
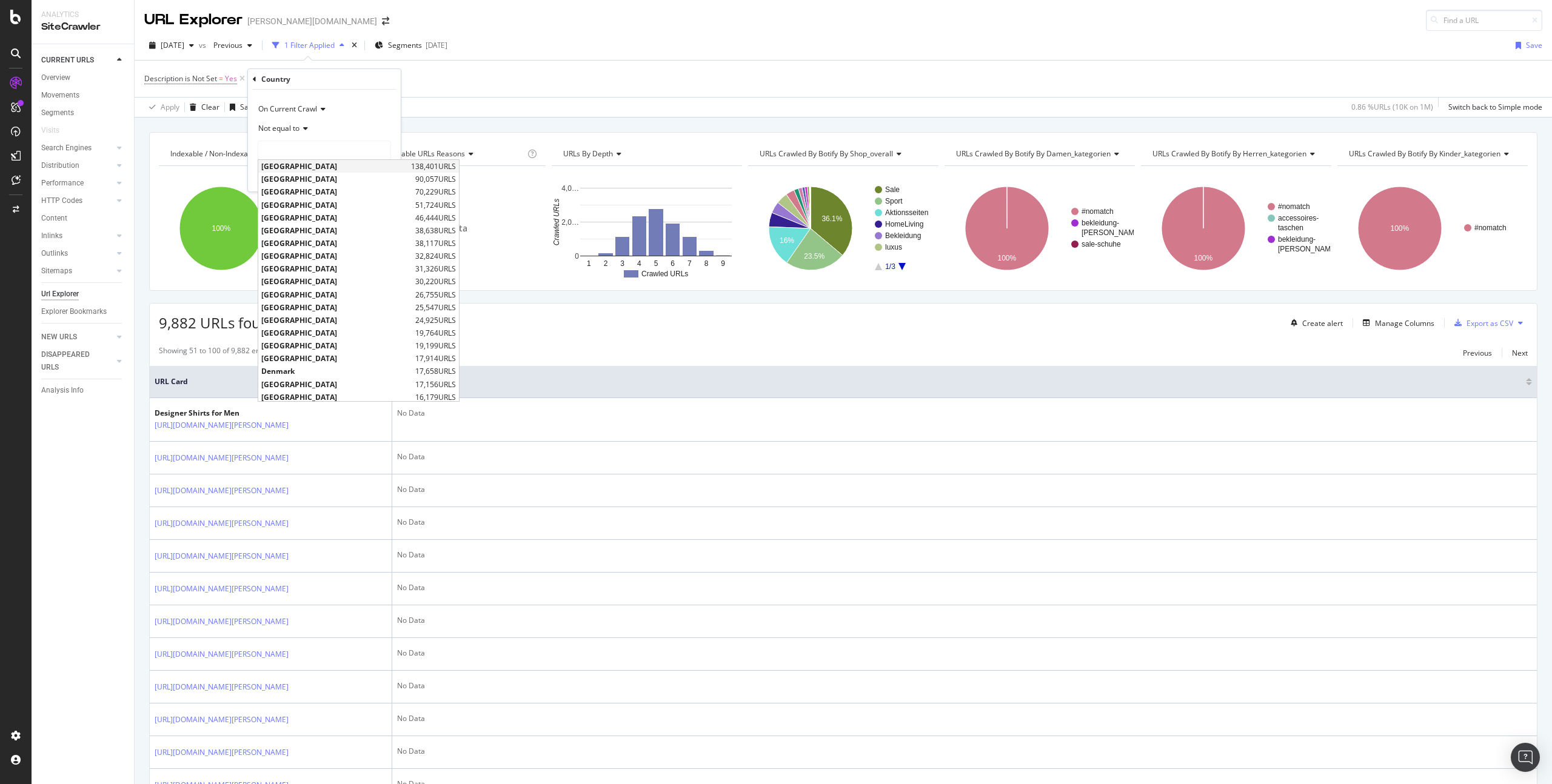
click at [292, 168] on span "[GEOGRAPHIC_DATA]" at bounding box center [334, 166] width 147 height 10
type input "[GEOGRAPHIC_DATA]"
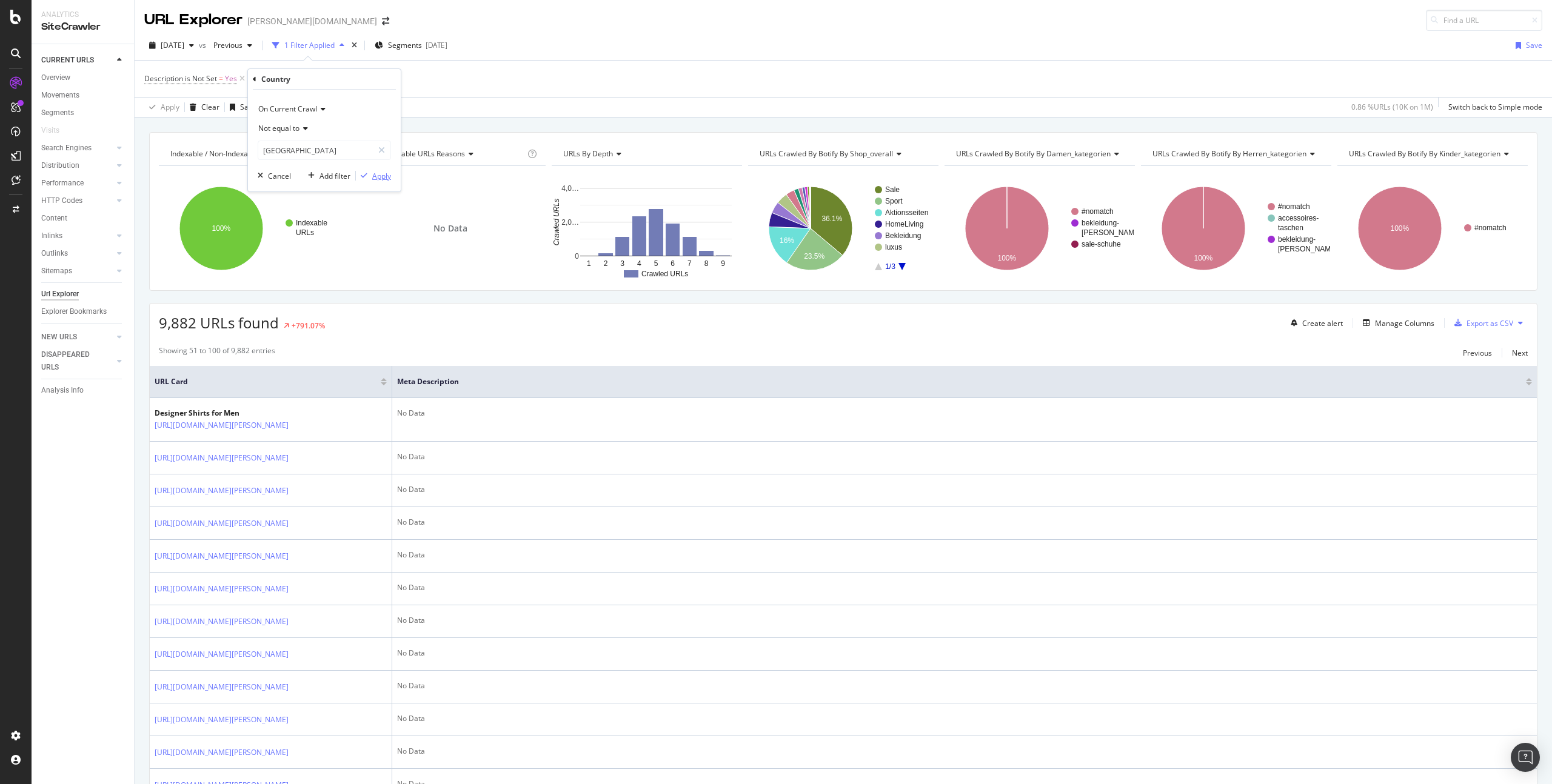
click at [375, 175] on div "Apply" at bounding box center [381, 176] width 19 height 10
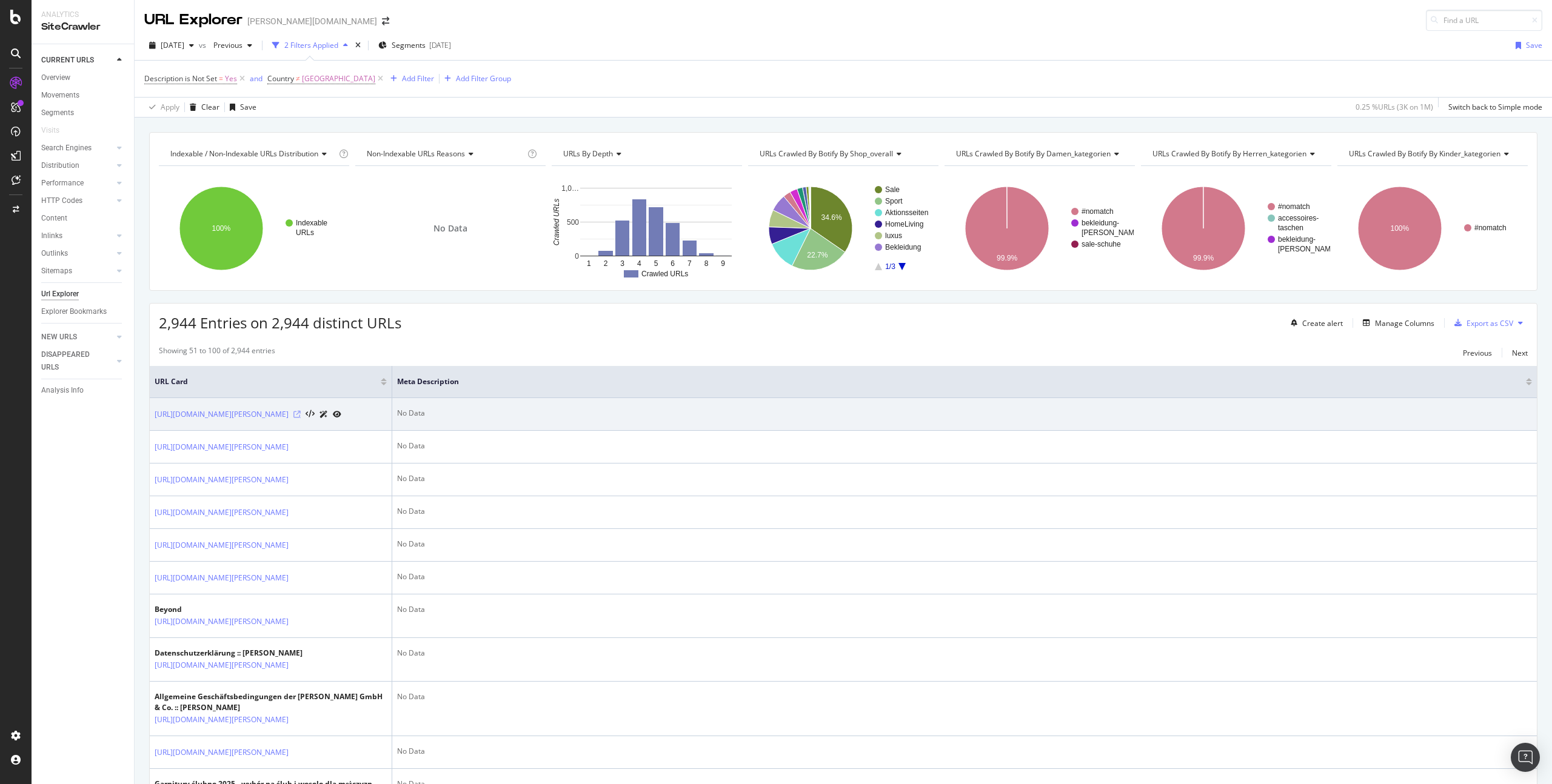
click at [301, 418] on icon at bounding box center [297, 414] width 7 height 7
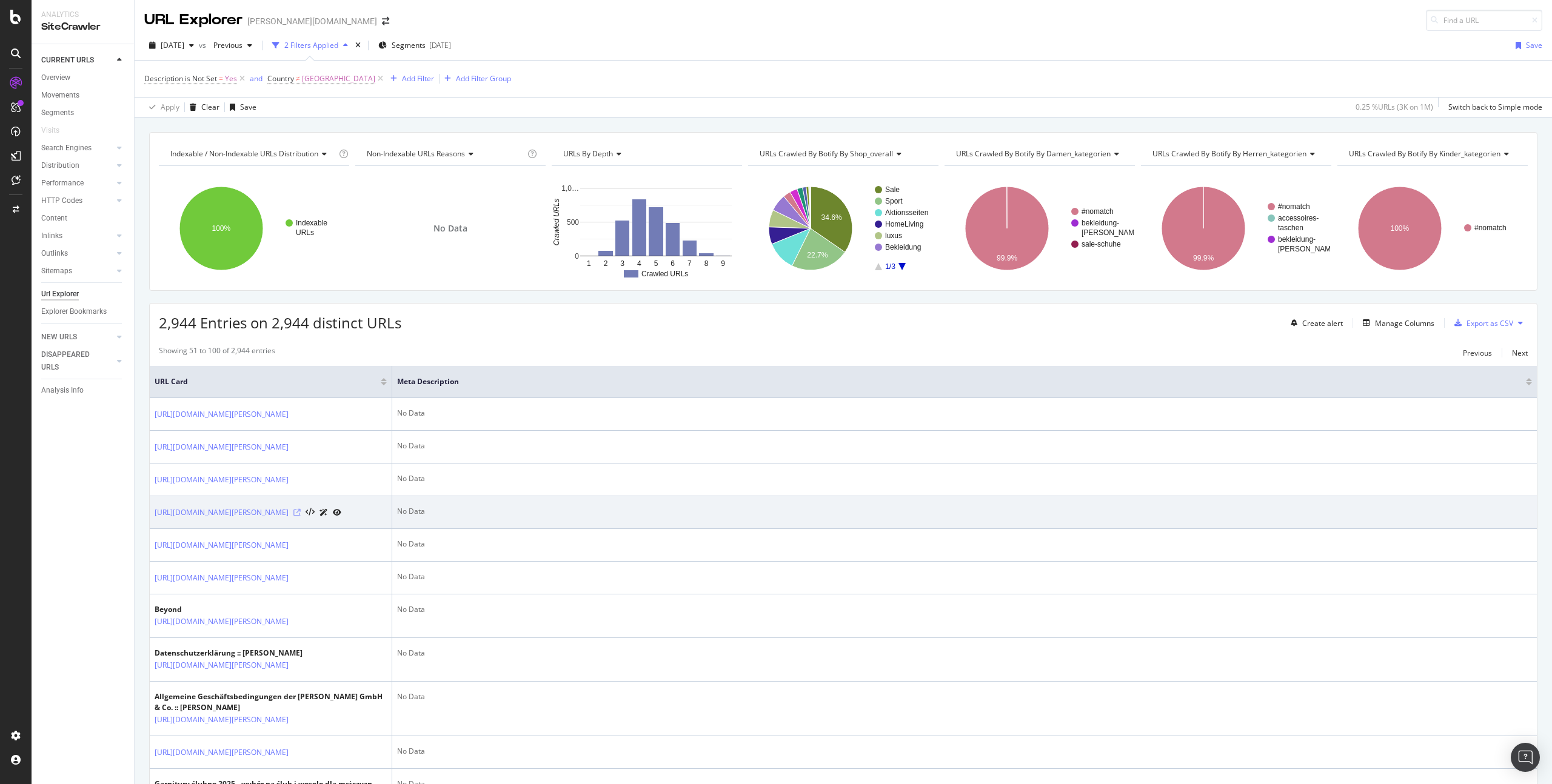
click at [301, 516] on icon at bounding box center [297, 513] width 7 height 7
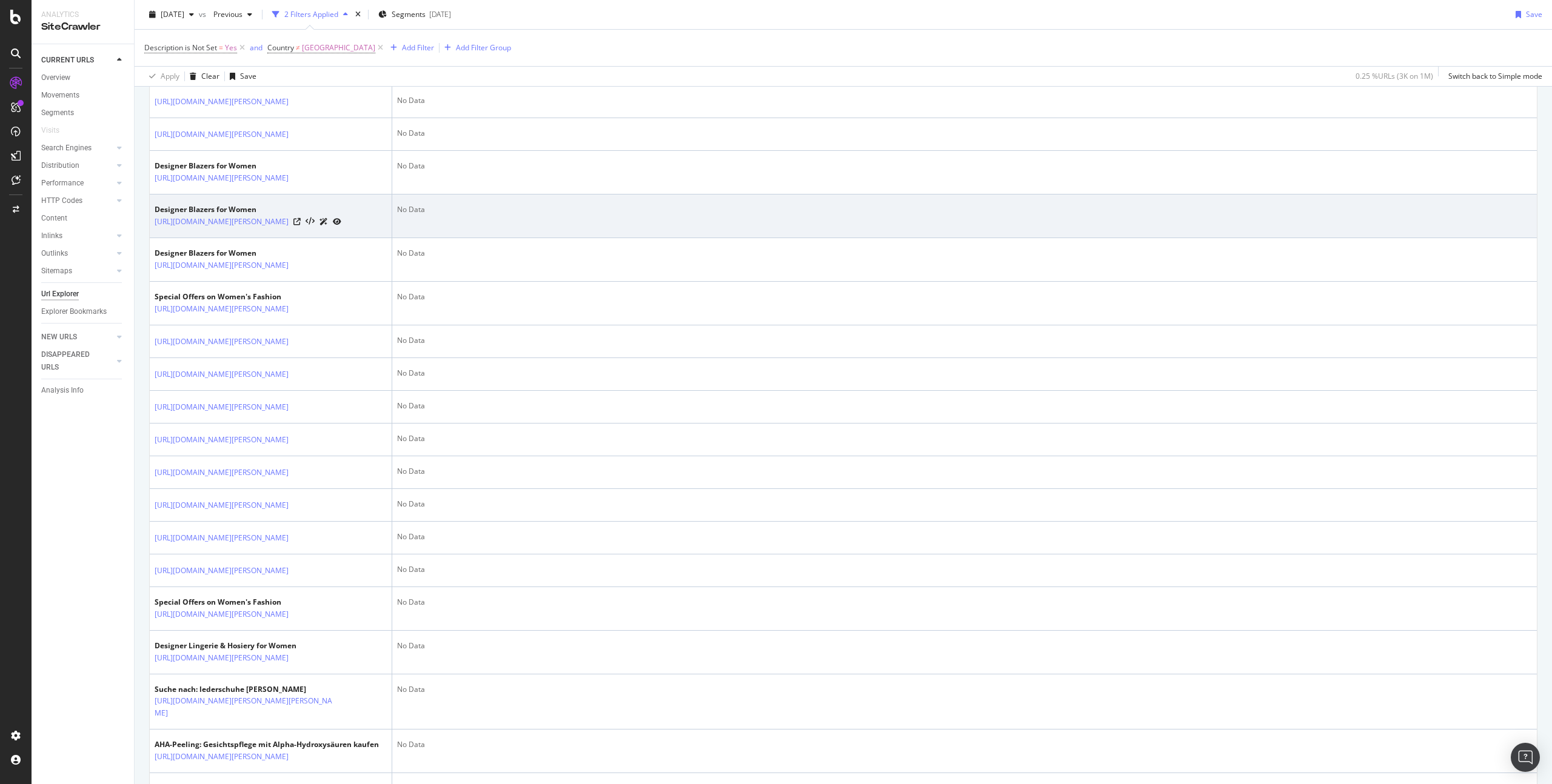
scroll to position [1008, 0]
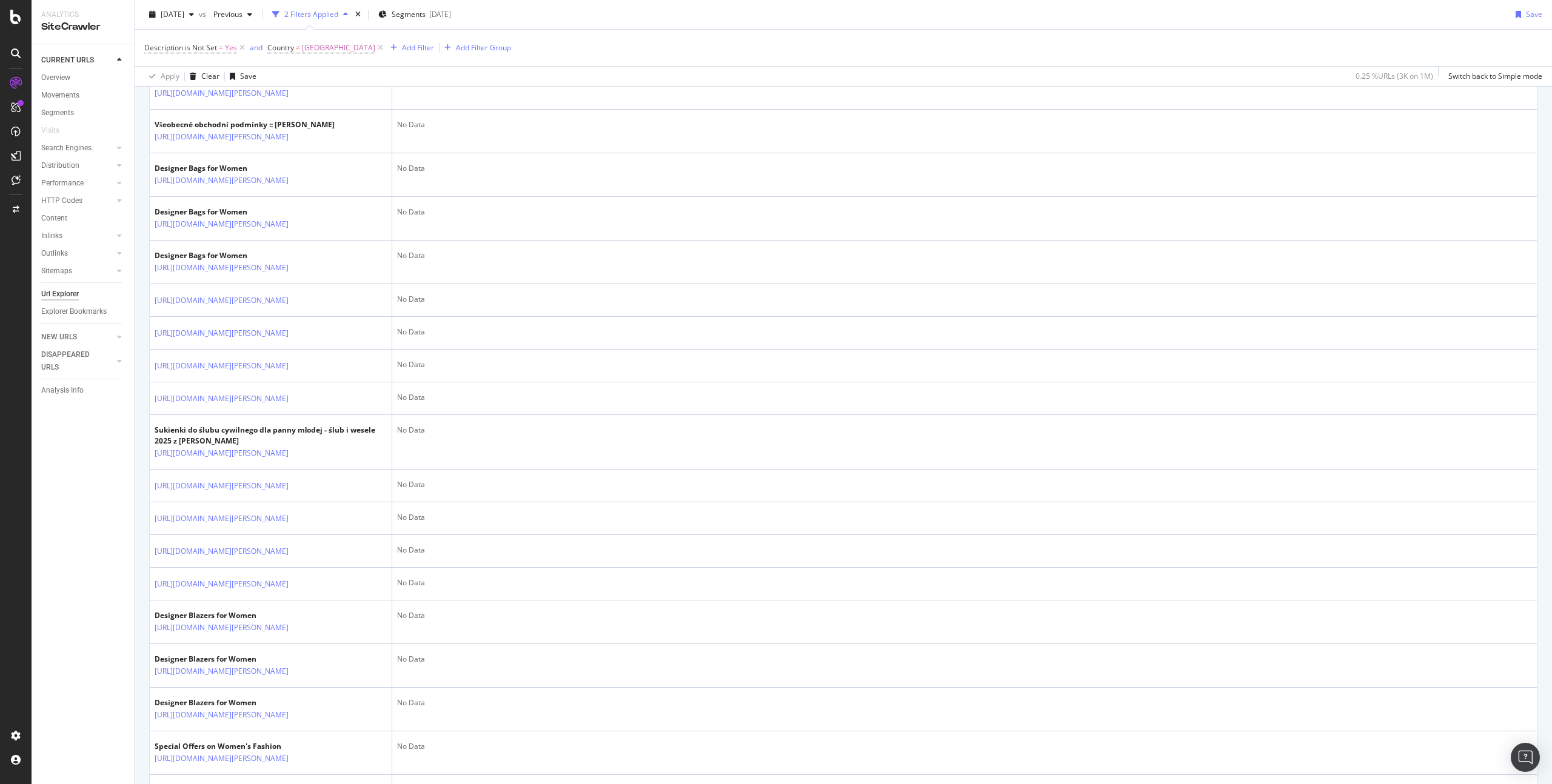
click at [301, 53] on icon at bounding box center [297, 50] width 7 height 7
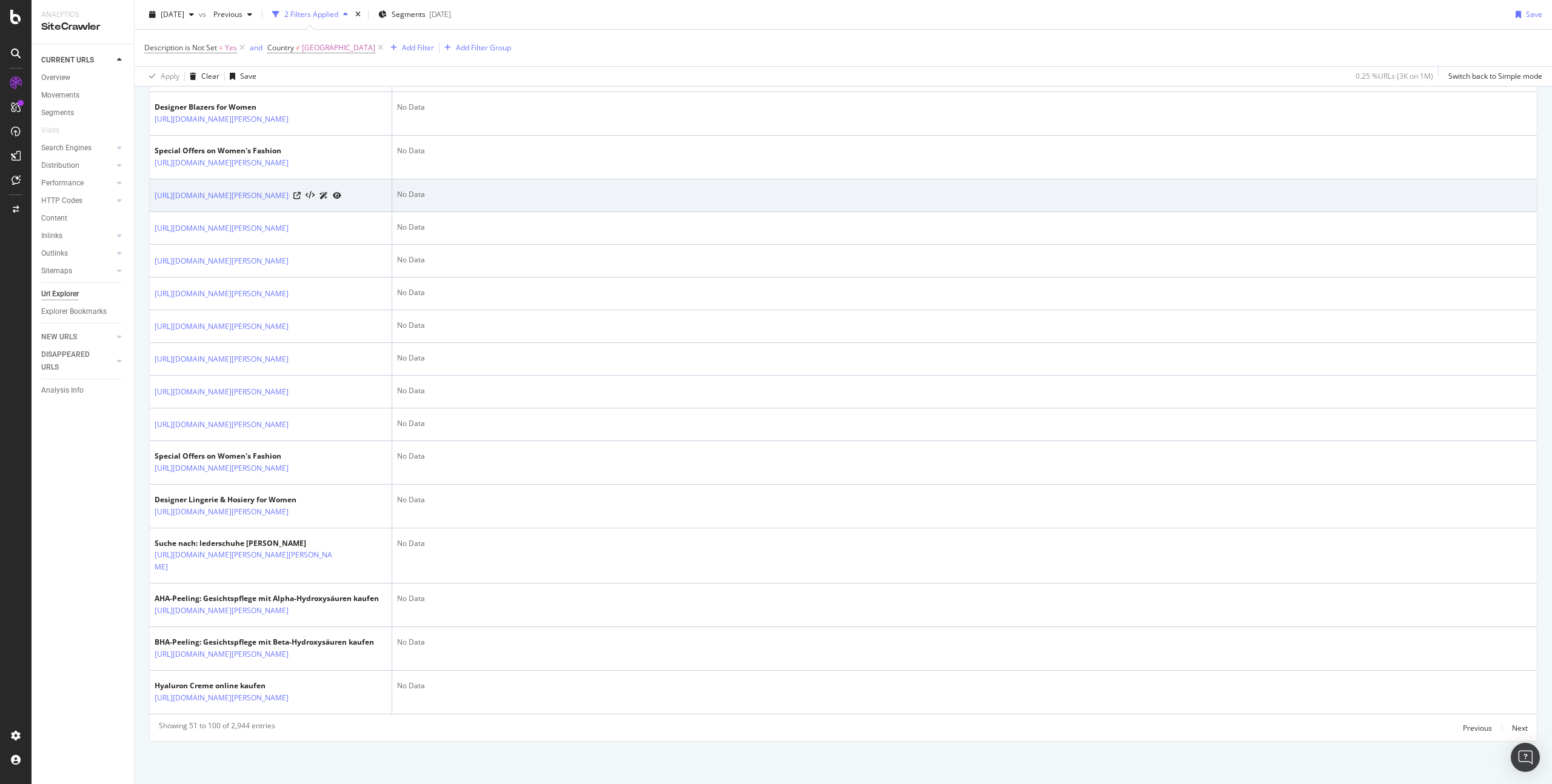
scroll to position [1753, 0]
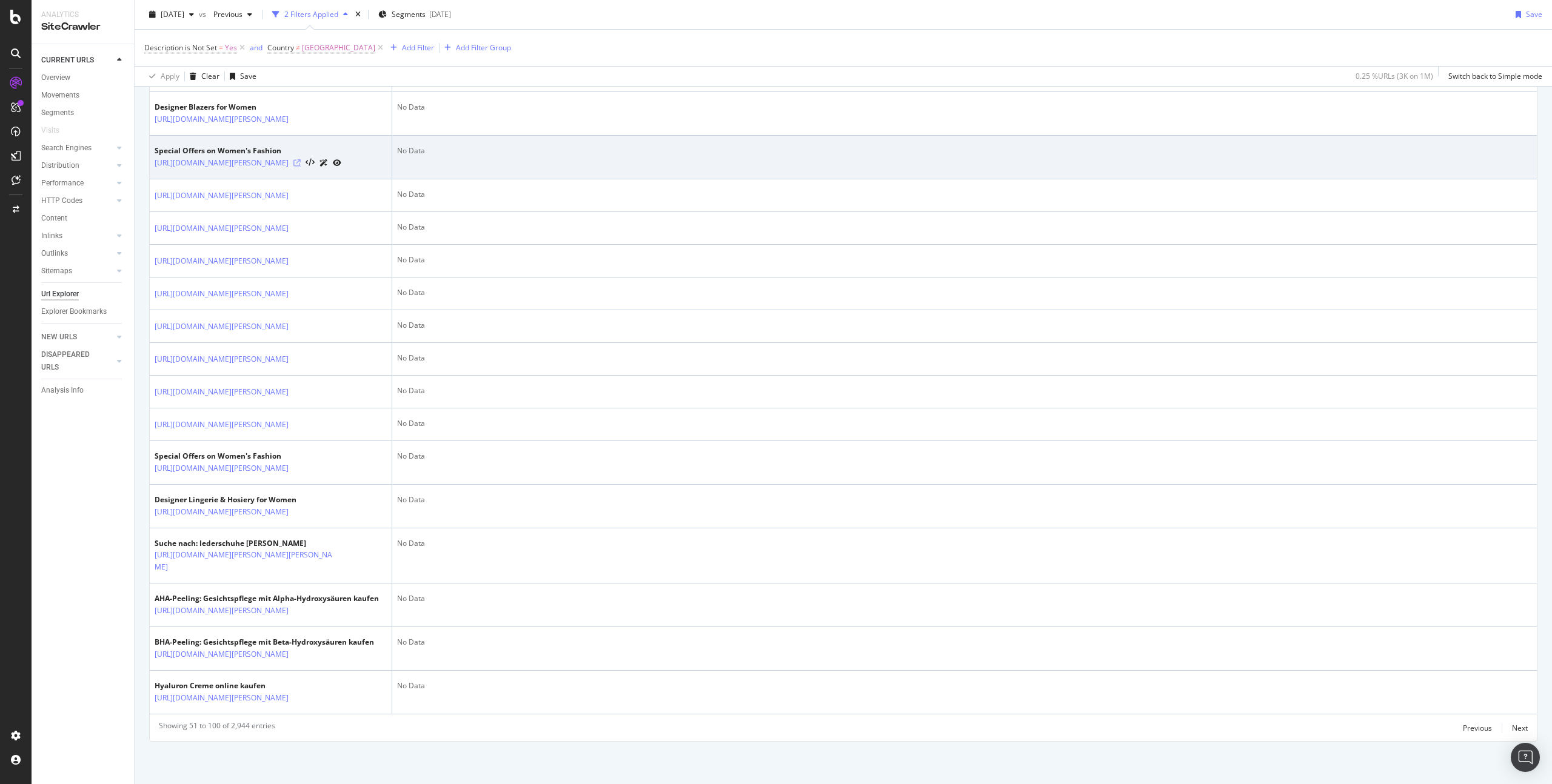
click at [301, 166] on icon at bounding box center [297, 163] width 7 height 7
